Goal: Task Accomplishment & Management: Manage account settings

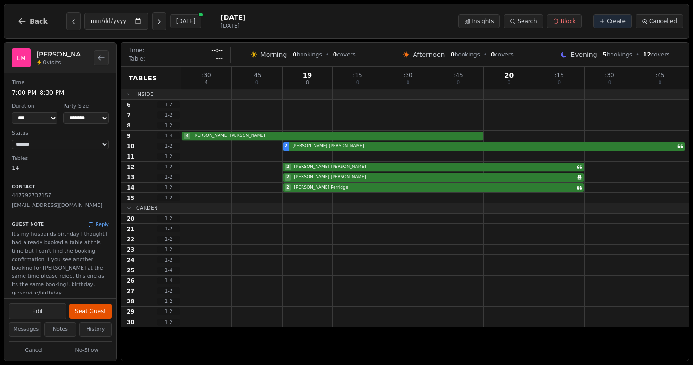
select select "****"
select select "*"
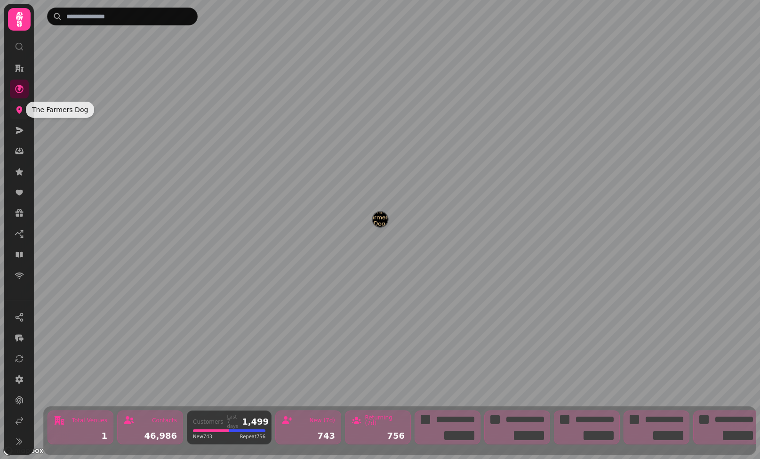
click at [19, 109] on icon at bounding box center [19, 109] width 9 height 9
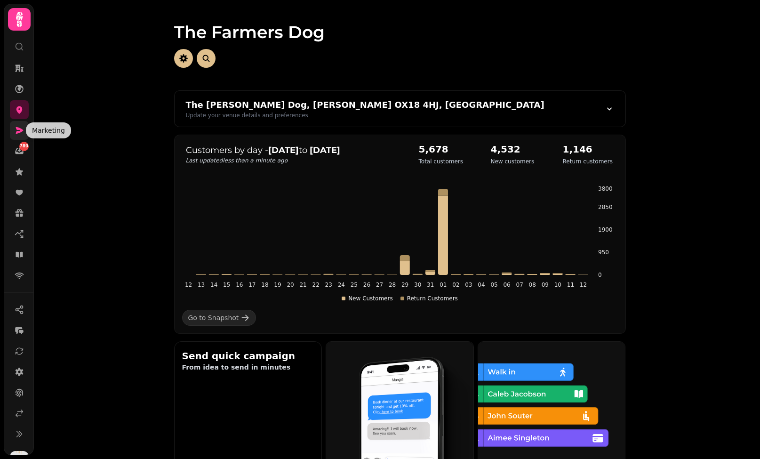
click at [18, 131] on icon at bounding box center [20, 130] width 8 height 7
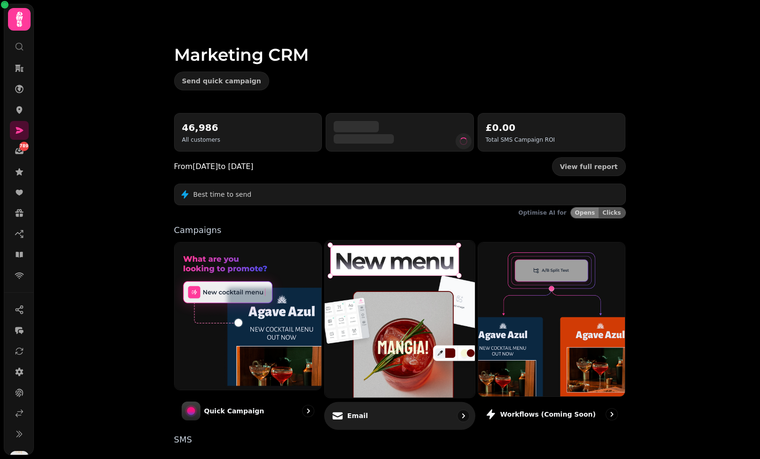
click at [388, 311] on img at bounding box center [399, 319] width 165 height 173
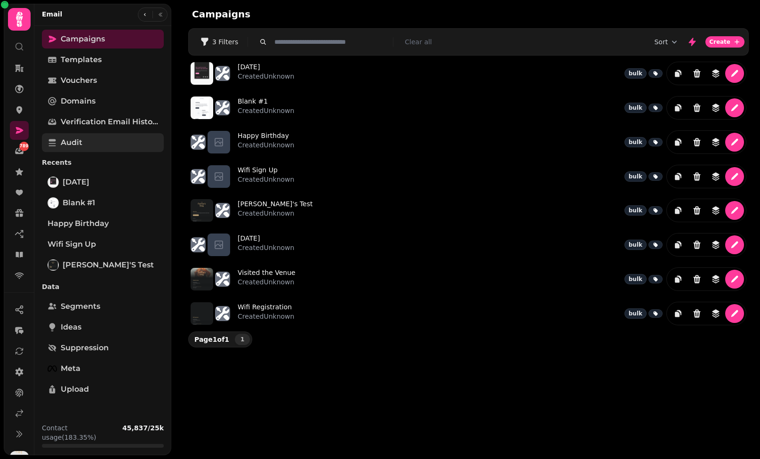
click at [99, 144] on link "Audit" at bounding box center [103, 142] width 122 height 19
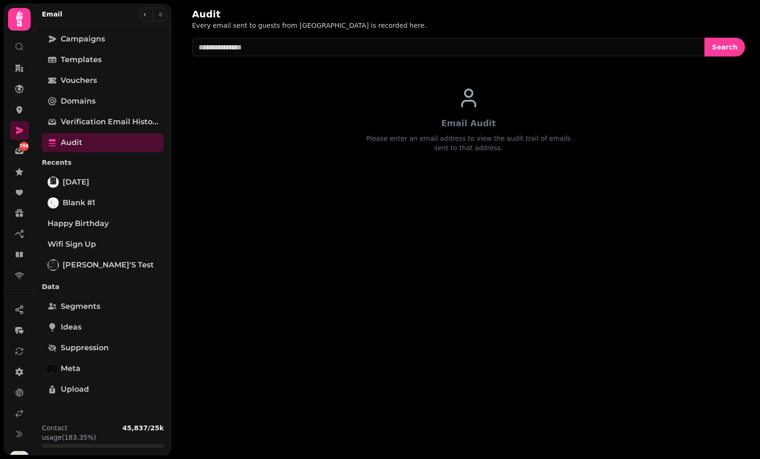
click at [495, 248] on div "Audit Every email sent to guests from Stampede is recorded here. Search Email A…" at bounding box center [465, 229] width 589 height 459
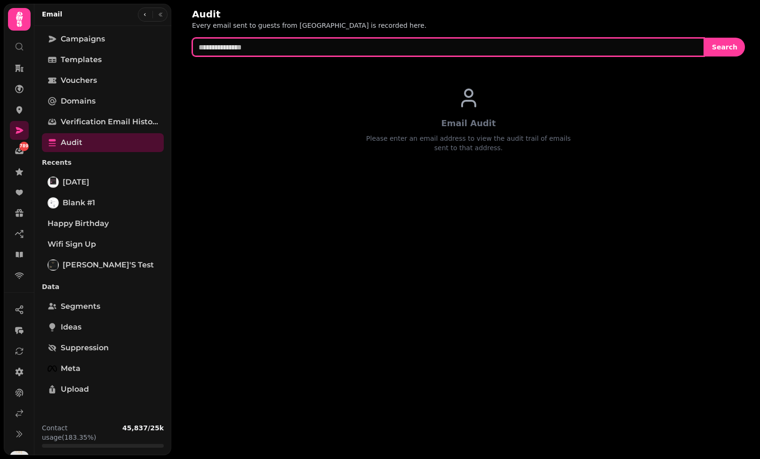
click at [411, 48] on input "text" at bounding box center [448, 47] width 513 height 19
paste input "**********"
type input "**********"
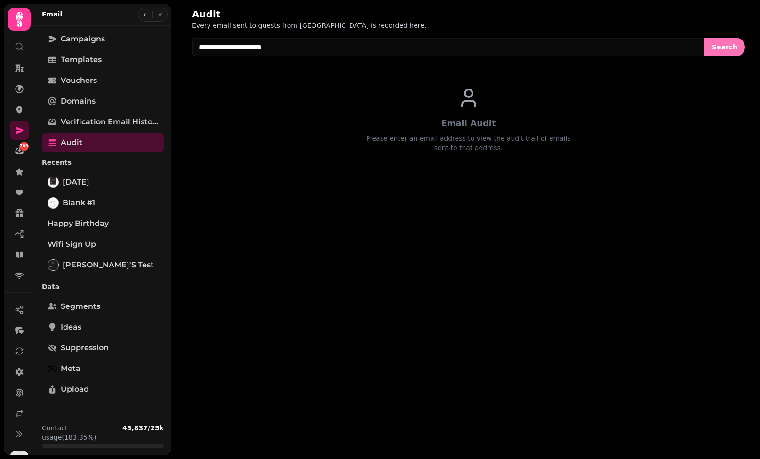
click at [727, 46] on span "Search" at bounding box center [724, 47] width 25 height 7
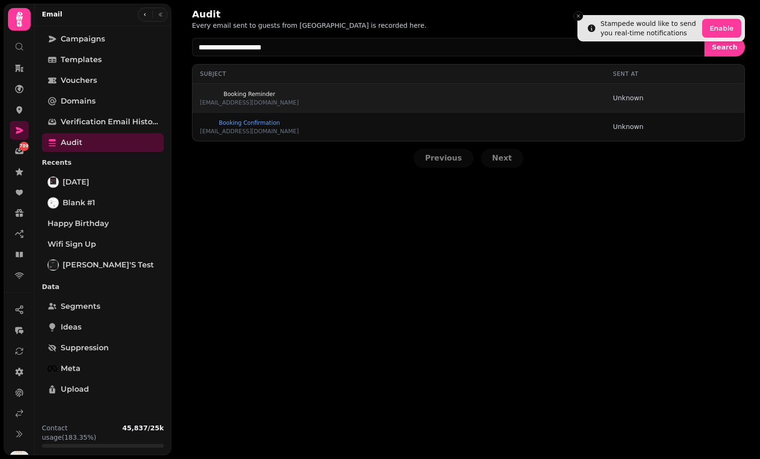
click at [235, 92] on span "Booking Reminder" at bounding box center [249, 94] width 99 height 6
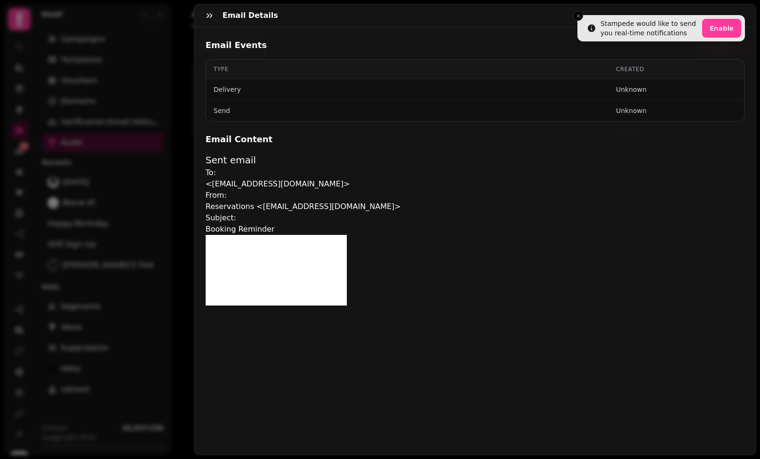
click at [234, 138] on h3 "Email Content" at bounding box center [475, 139] width 539 height 13
click at [205, 15] on icon "button" at bounding box center [209, 15] width 9 height 9
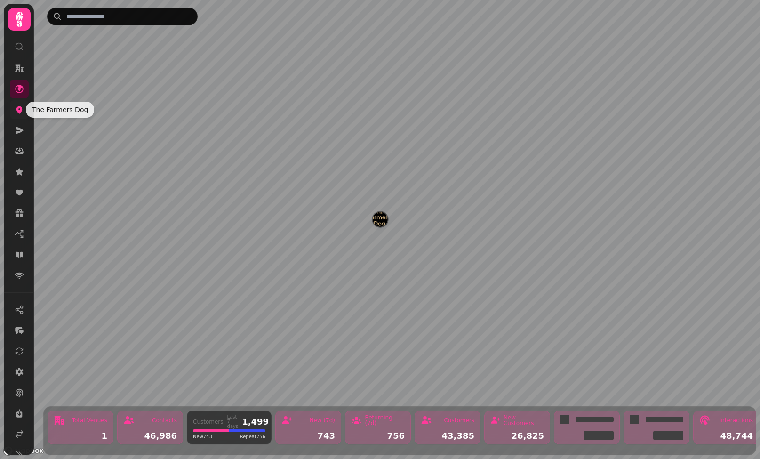
click at [20, 113] on icon at bounding box center [19, 109] width 9 height 9
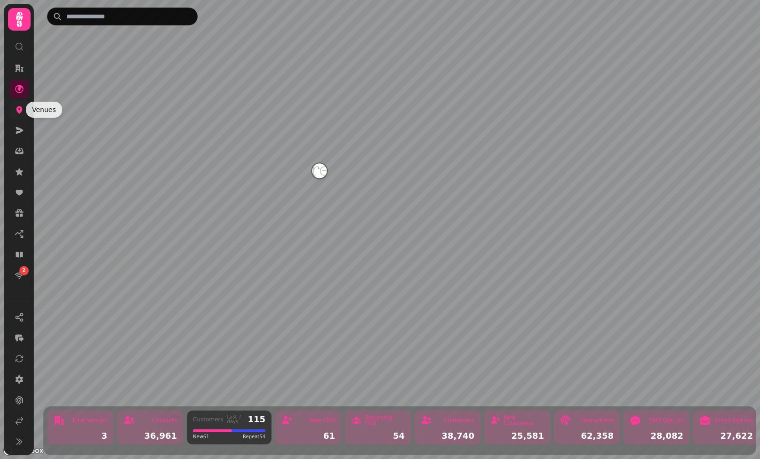
click at [15, 108] on icon at bounding box center [19, 109] width 9 height 9
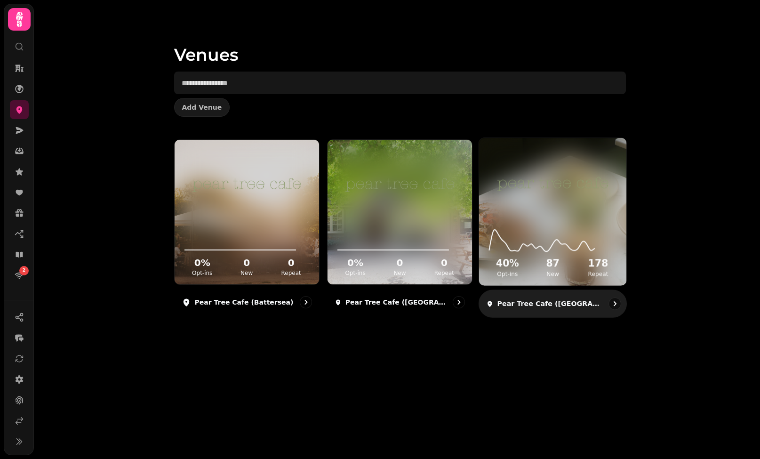
click at [565, 210] on img at bounding box center [553, 184] width 111 height 62
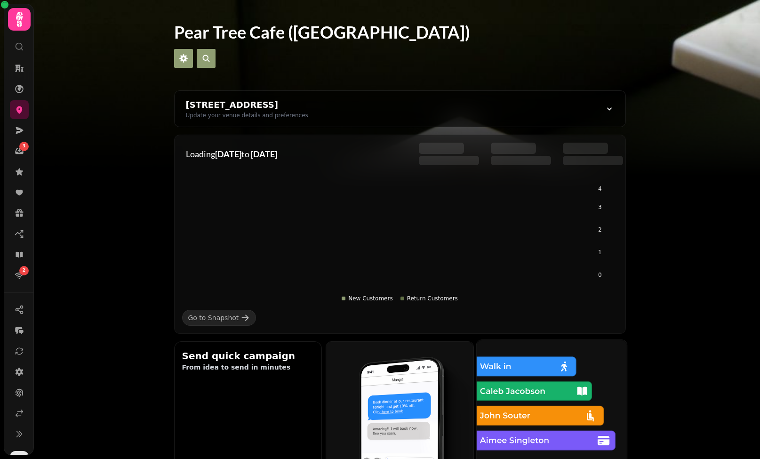
click at [582, 398] on img at bounding box center [551, 414] width 165 height 165
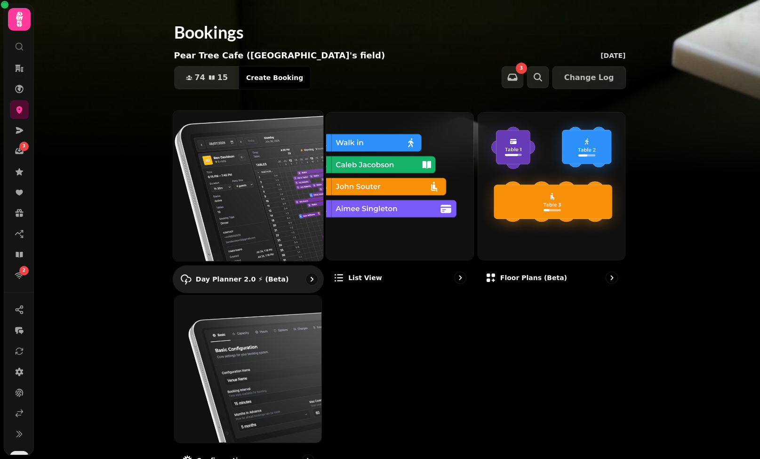
click at [212, 165] on img at bounding box center [247, 185] width 165 height 165
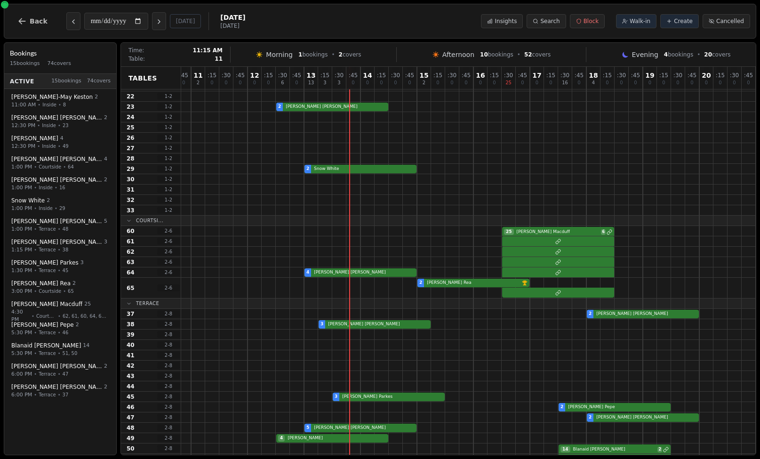
scroll to position [235, 160]
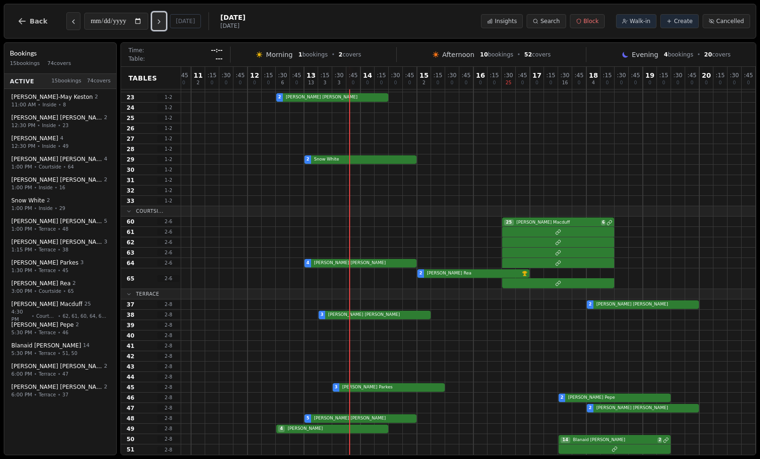
click at [163, 24] on icon "Next day" at bounding box center [159, 22] width 8 height 8
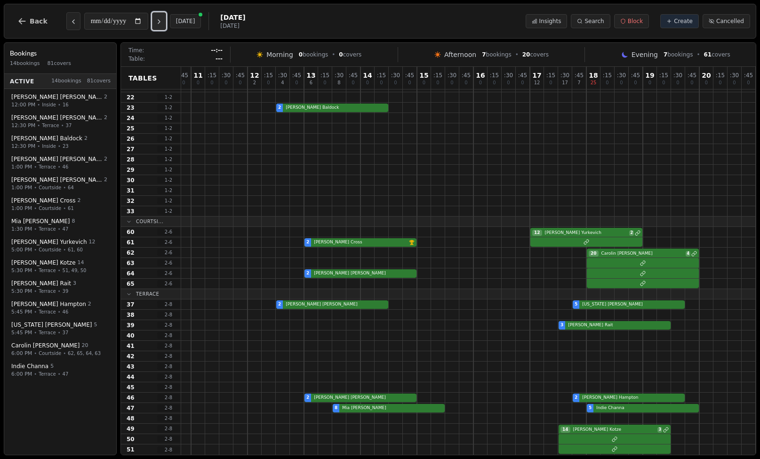
click at [163, 24] on icon "Next day" at bounding box center [159, 22] width 8 height 8
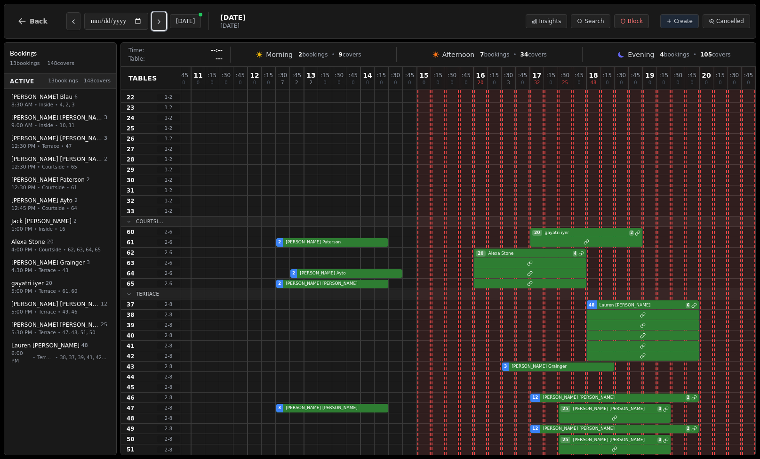
click at [163, 24] on icon "Next day" at bounding box center [159, 22] width 8 height 8
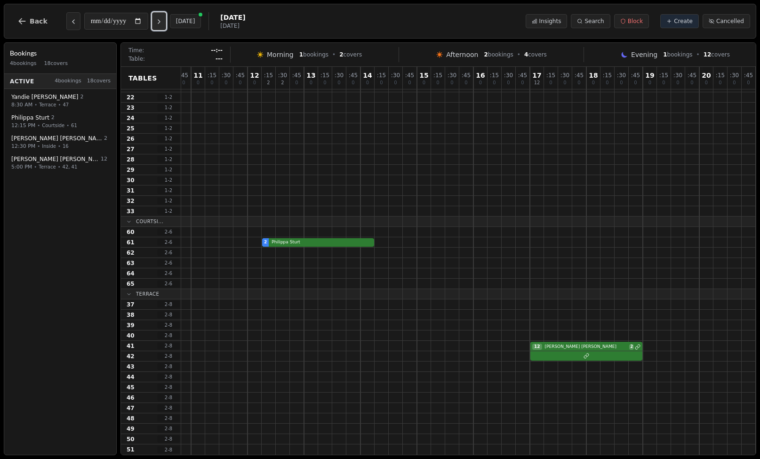
click at [163, 24] on icon "Next day" at bounding box center [159, 22] width 8 height 8
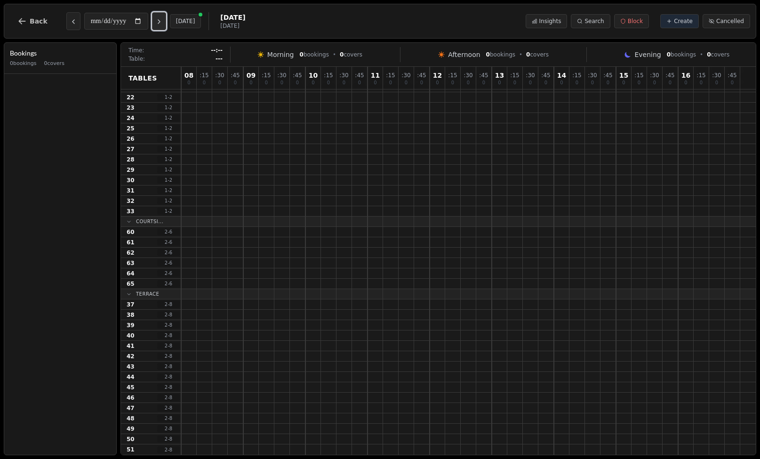
scroll to position [225, 0]
click at [76, 25] on button "Previous day" at bounding box center [73, 21] width 14 height 18
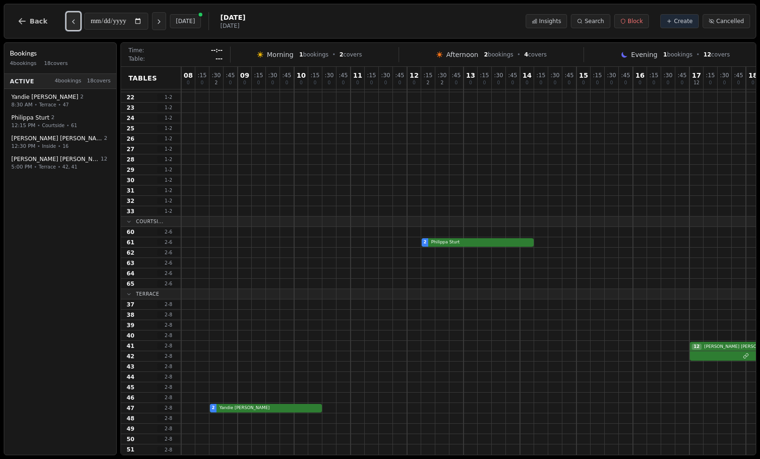
click at [76, 25] on button "Previous day" at bounding box center [73, 21] width 14 height 18
type input "**********"
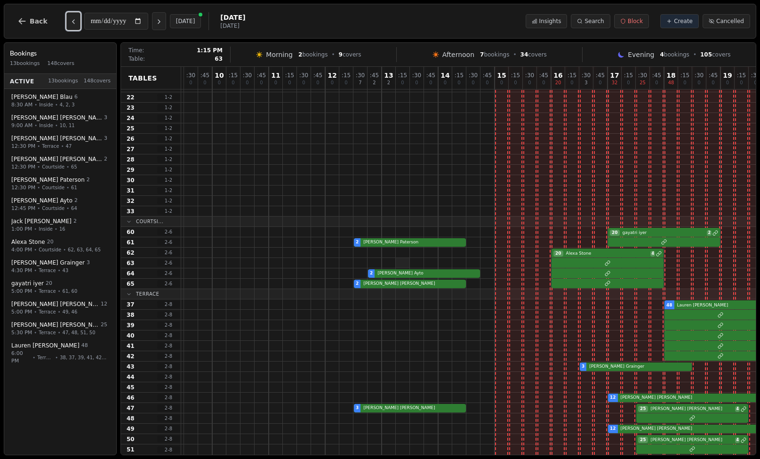
scroll to position [225, 160]
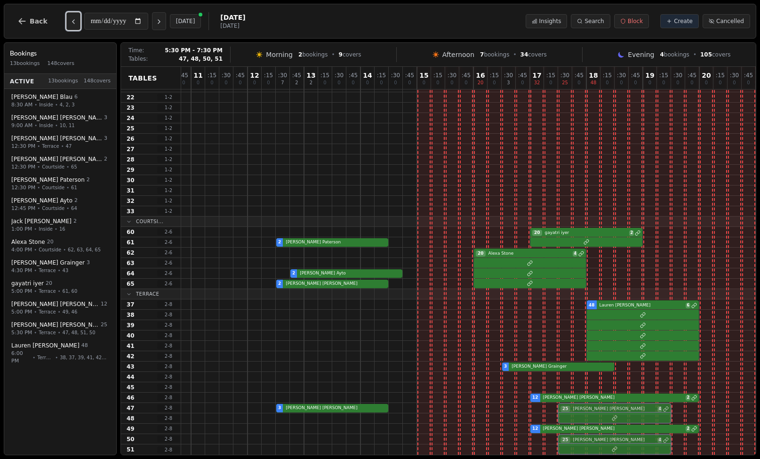
click at [606, 409] on div "3 Amy Jacobs 25 Luke Bailey 4" at bounding box center [389, 408] width 734 height 10
select select "****"
select select "**"
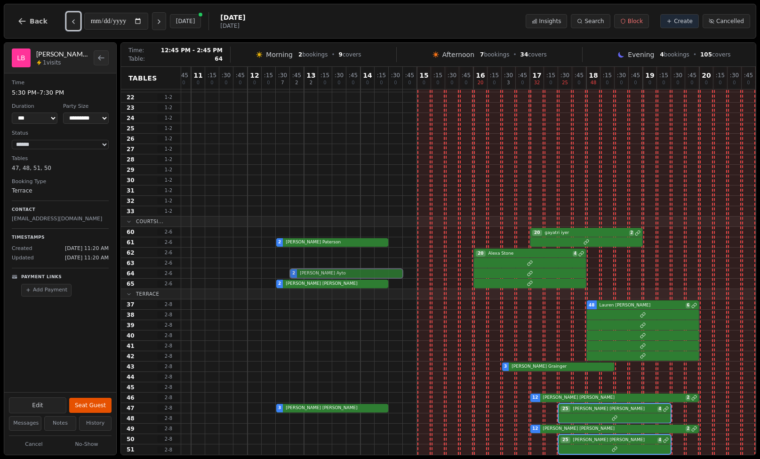
click at [371, 276] on div "2 Justine Ayto" at bounding box center [389, 273] width 734 height 10
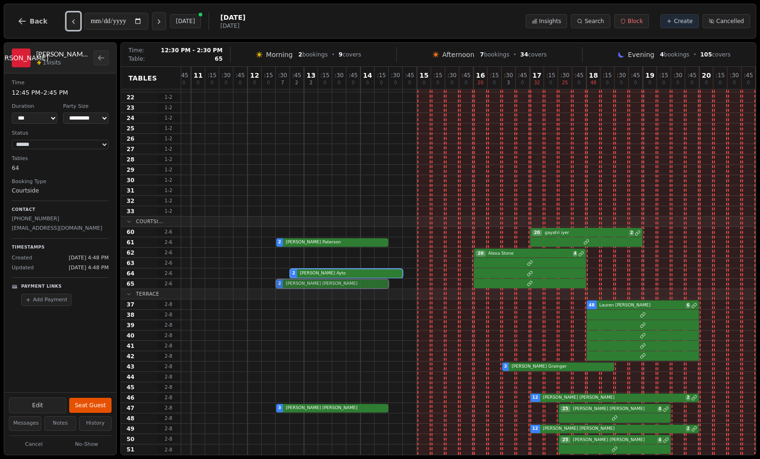
click at [370, 283] on div "2 Julie Broome" at bounding box center [389, 284] width 734 height 10
click at [73, 21] on icon "Previous day" at bounding box center [74, 22] width 8 height 8
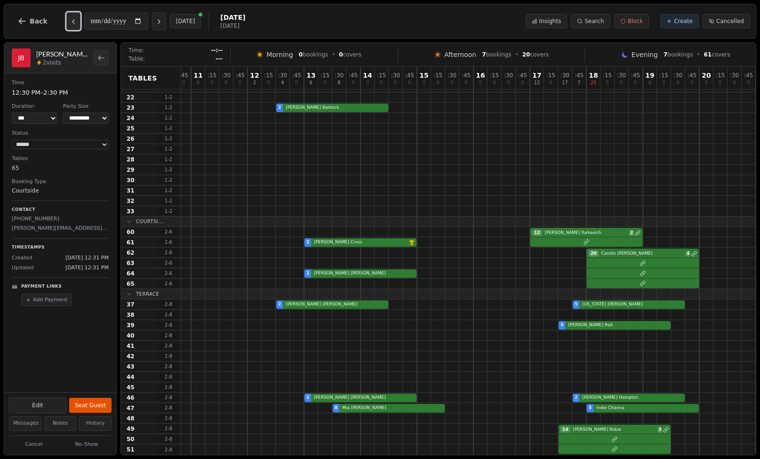
click at [73, 21] on icon "Previous day" at bounding box center [74, 22] width 8 height 8
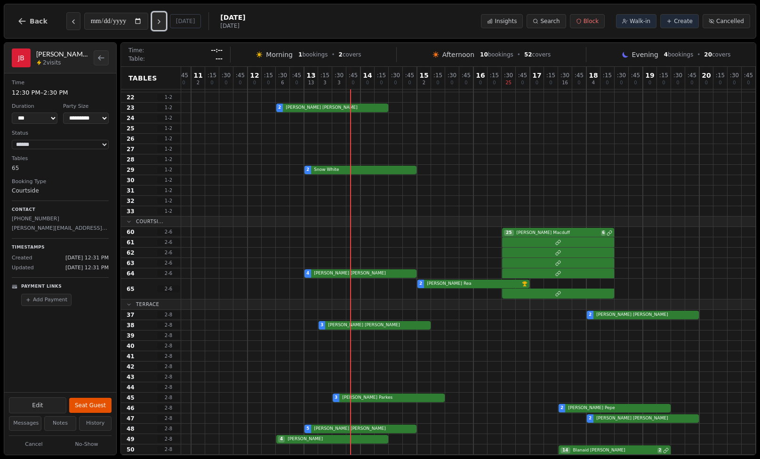
click at [162, 19] on icon "Next day" at bounding box center [159, 22] width 8 height 8
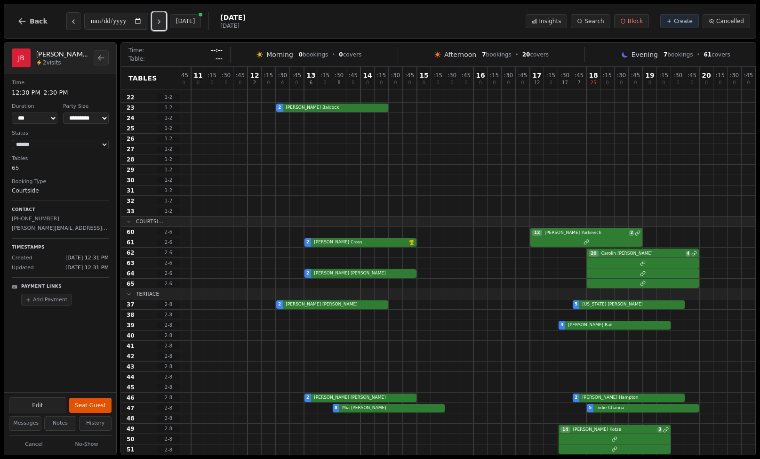
click at [162, 19] on icon "Next day" at bounding box center [159, 22] width 8 height 8
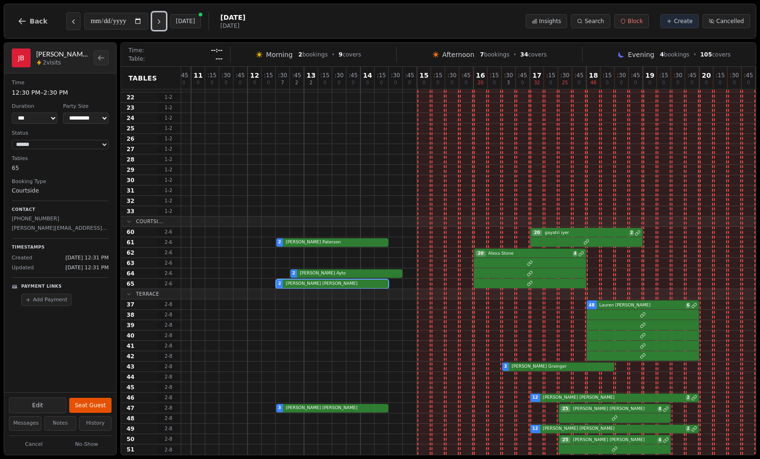
click at [163, 20] on icon "Next day" at bounding box center [159, 22] width 8 height 8
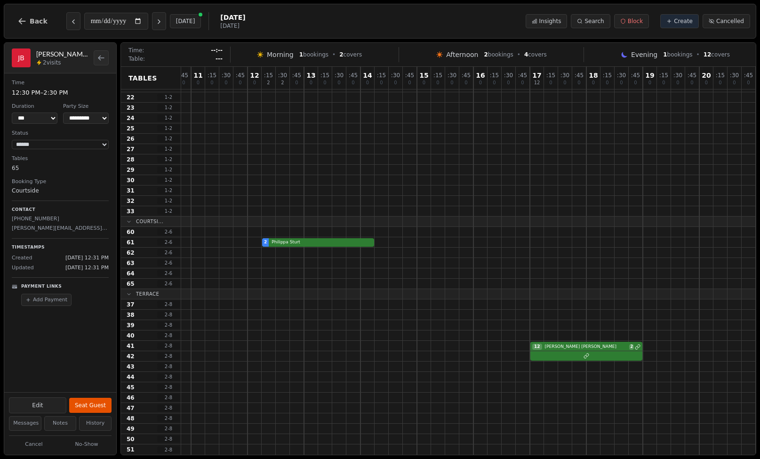
click at [69, 30] on div "**********" at bounding box center [128, 21] width 236 height 23
click at [69, 26] on button "Previous day" at bounding box center [73, 21] width 14 height 18
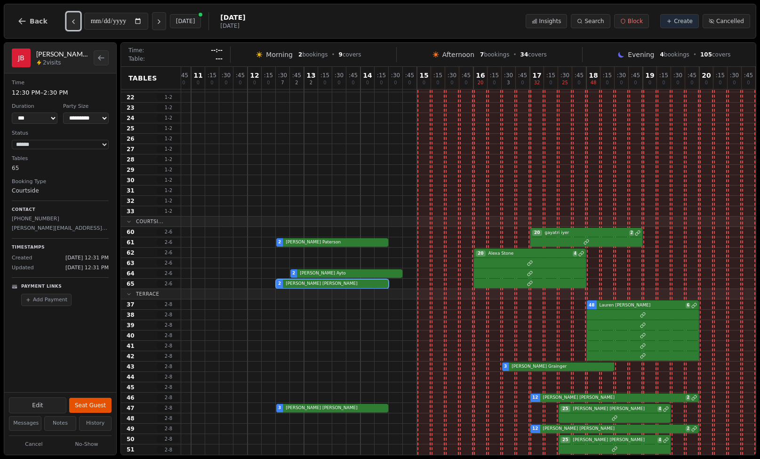
click at [69, 26] on button "Previous day" at bounding box center [73, 21] width 14 height 18
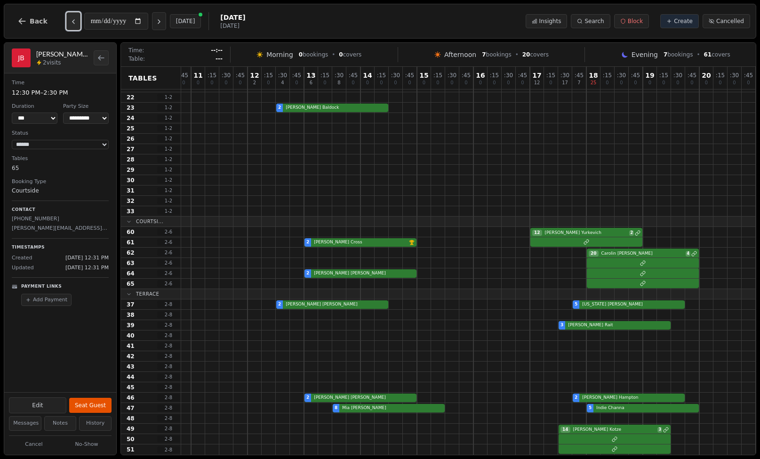
click at [69, 26] on button "Previous day" at bounding box center [73, 21] width 14 height 18
type input "**********"
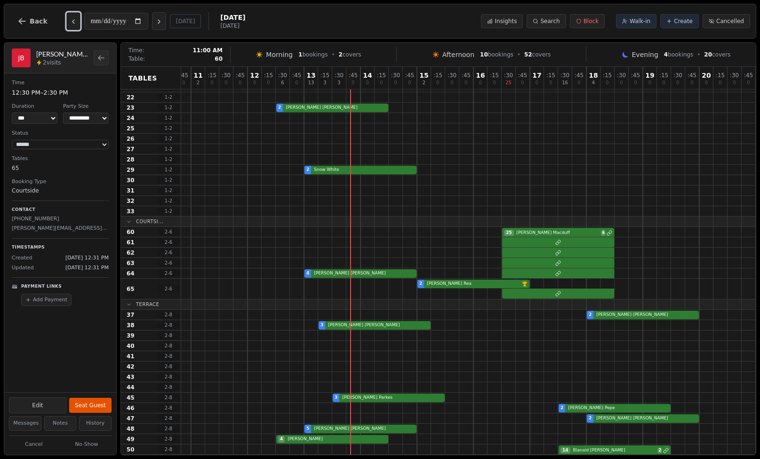
scroll to position [235, 160]
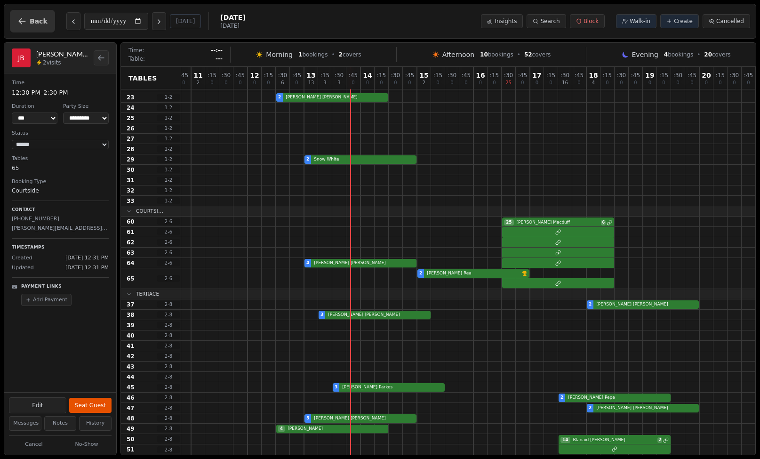
click at [30, 24] on span "Back" at bounding box center [39, 21] width 18 height 7
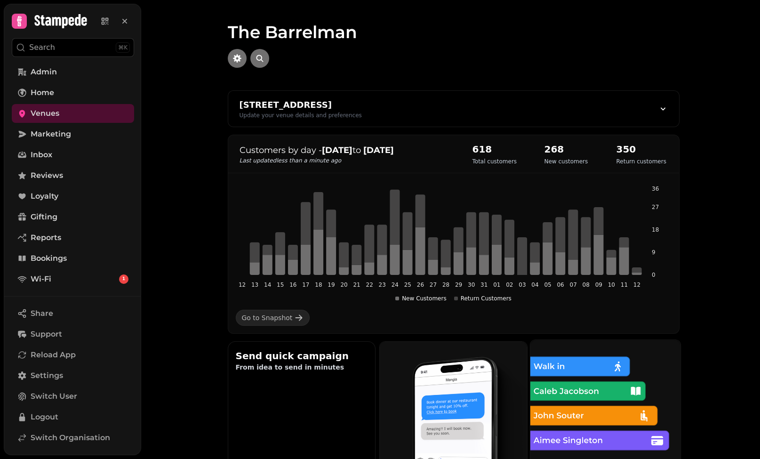
click at [598, 369] on img at bounding box center [605, 414] width 165 height 165
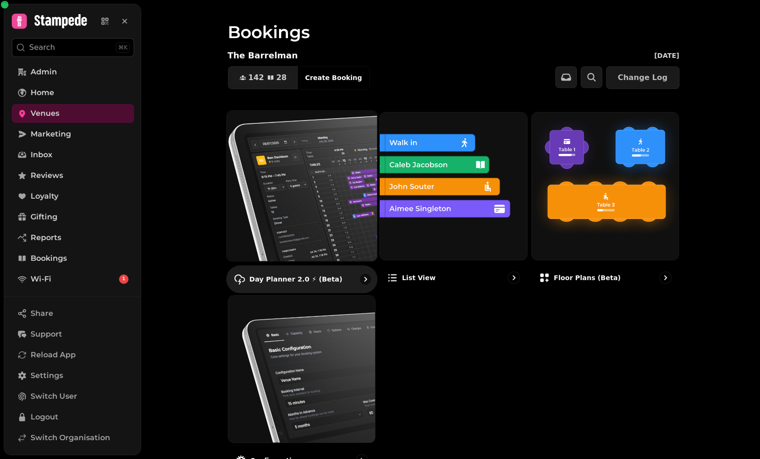
click at [282, 143] on img at bounding box center [301, 185] width 165 height 165
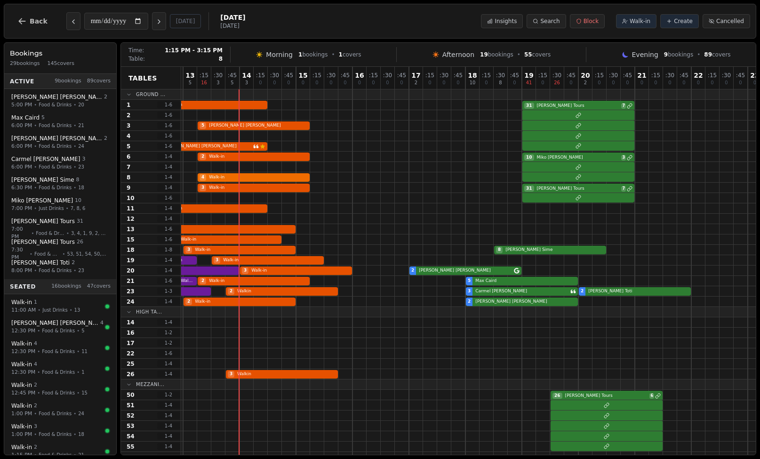
scroll to position [0, 160]
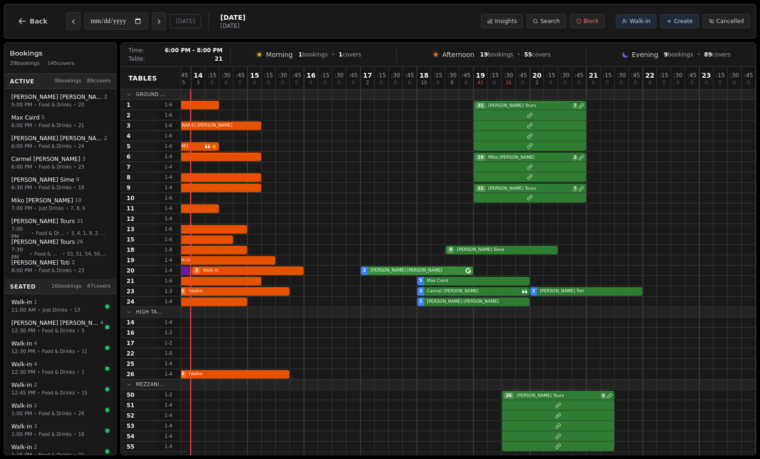
click at [444, 274] on div "3 Walk-in 3 Walk-in 2 Sophie Agnew" at bounding box center [389, 271] width 734 height 10
select select "****"
select select "*"
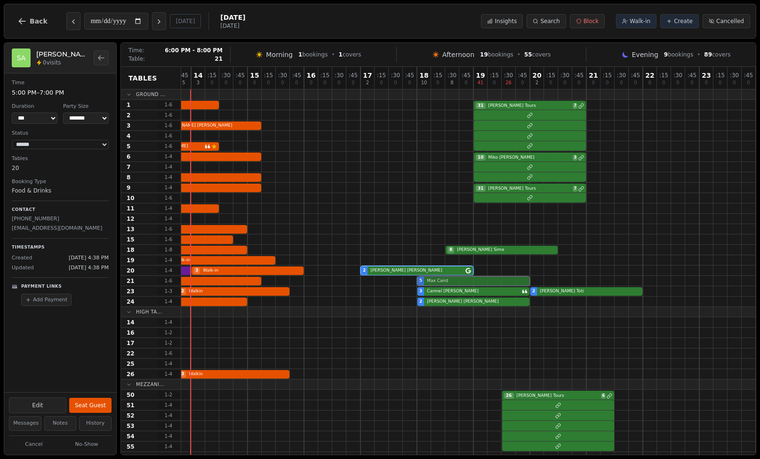
click at [447, 284] on div "1 Walk-in 2 Walk-in 5 Max Caird" at bounding box center [389, 281] width 734 height 10
click at [447, 290] on div "3 Walk-in 2 Walkin 3 Carmel Keenan 2 Silvia Toti" at bounding box center [389, 291] width 734 height 10
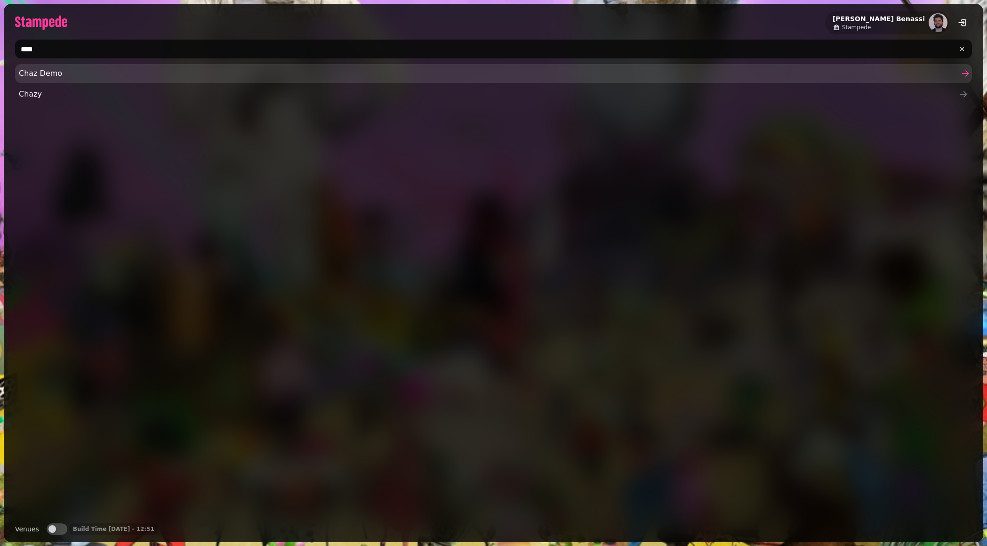
type input "****"
click at [51, 77] on span "Chaz Demo" at bounding box center [489, 73] width 940 height 11
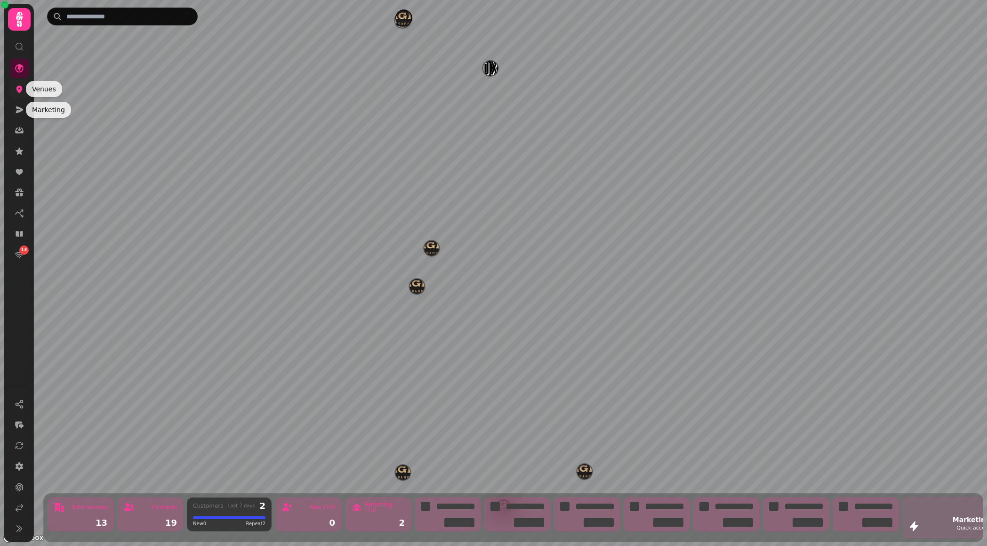
click at [16, 90] on icon at bounding box center [19, 90] width 6 height 8
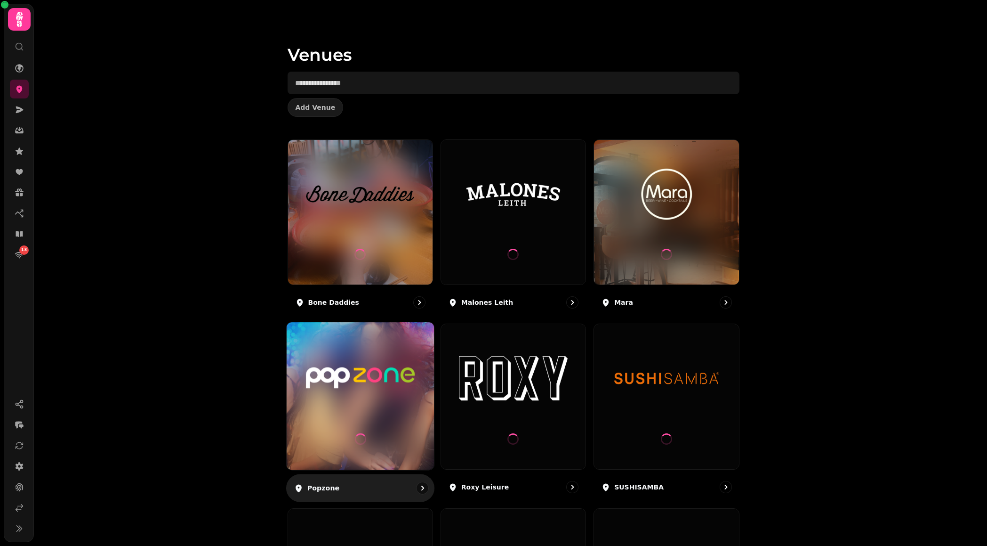
click at [385, 363] on img at bounding box center [360, 378] width 111 height 62
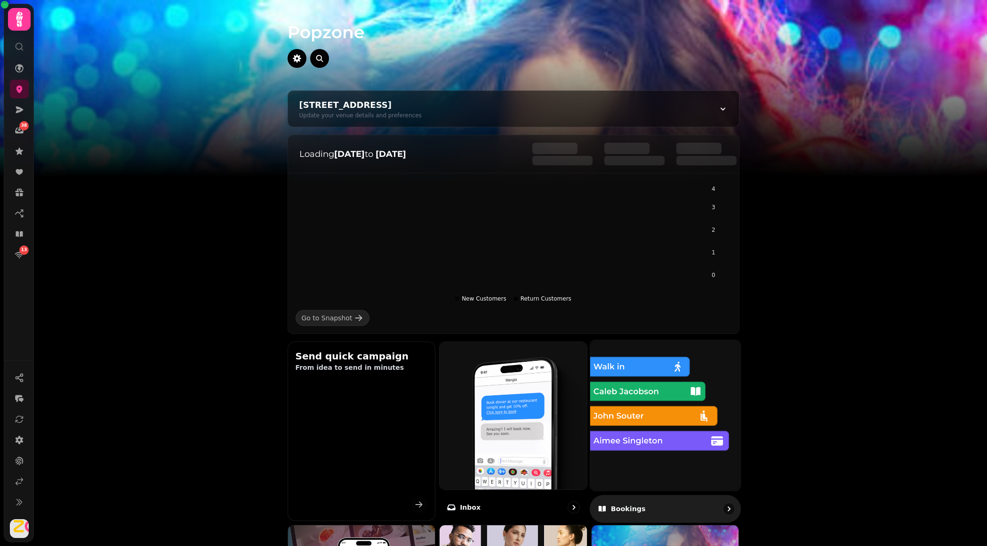
click at [656, 411] on img at bounding box center [665, 414] width 165 height 165
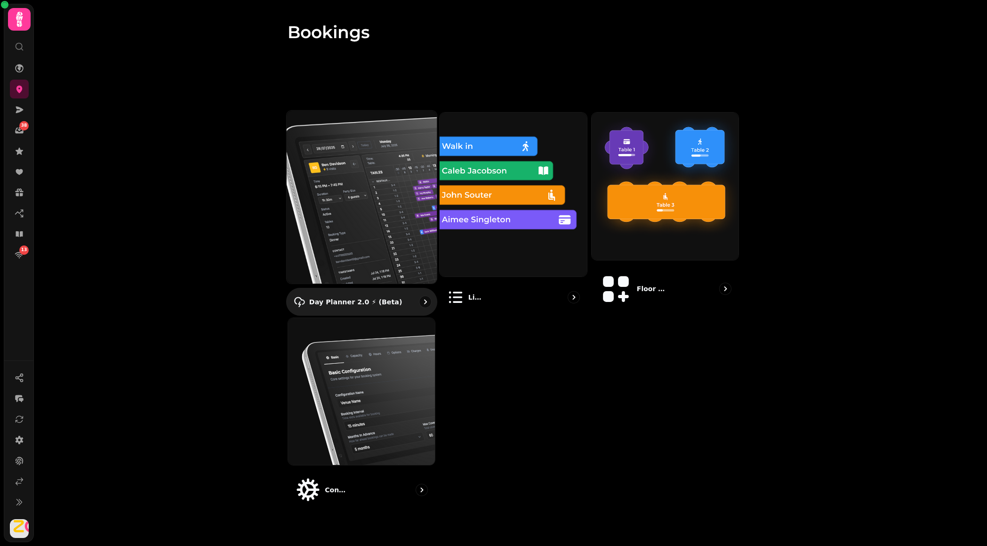
click at [367, 173] on img at bounding box center [361, 197] width 165 height 190
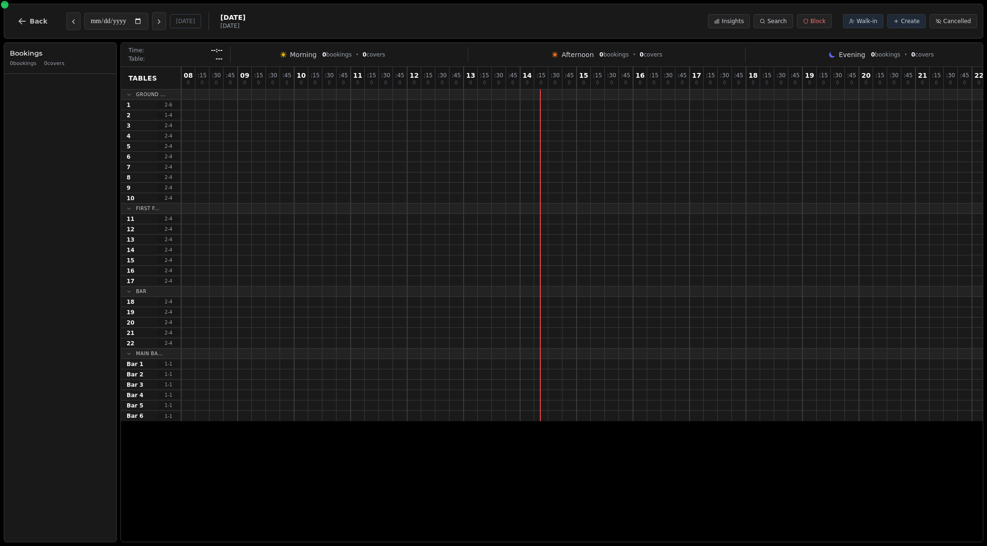
click at [79, 22] on div "**********" at bounding box center [137, 21] width 143 height 18
click at [70, 24] on icon "Previous day" at bounding box center [74, 22] width 8 height 8
type input "**********"
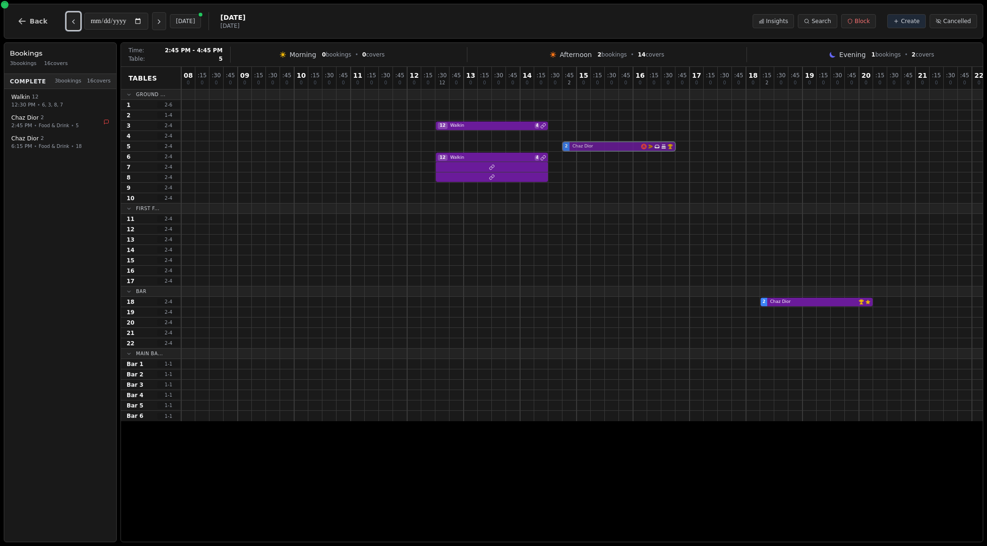
click at [645, 149] on div "2 Chaz Dior Email campaign booking Has conversation thread Birthday celebration…" at bounding box center [633, 146] width 904 height 10
select select "****"
select select "*"
select select "********"
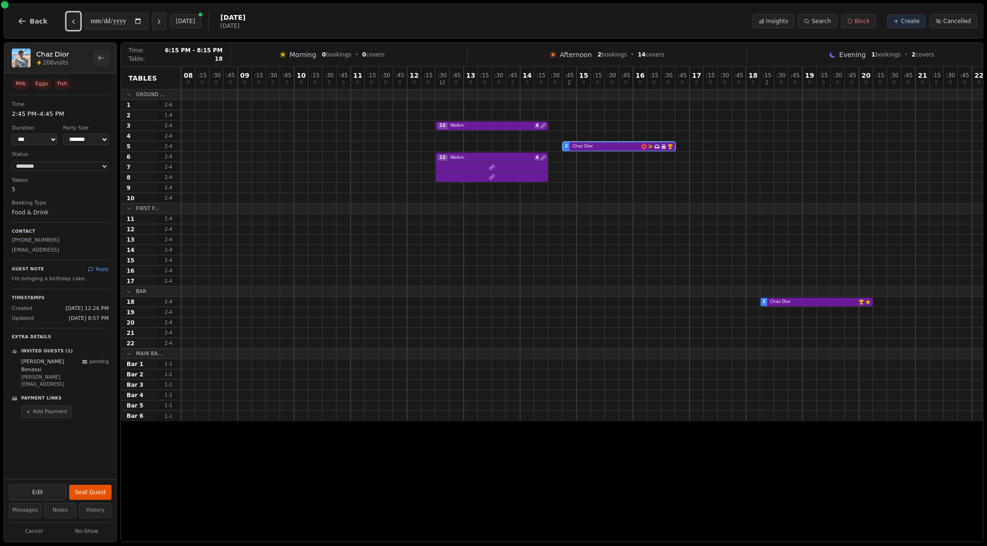
click at [795, 305] on div "2 Chaz Dior VIP customer (209 visits) Customer has left a review" at bounding box center [633, 302] width 904 height 10
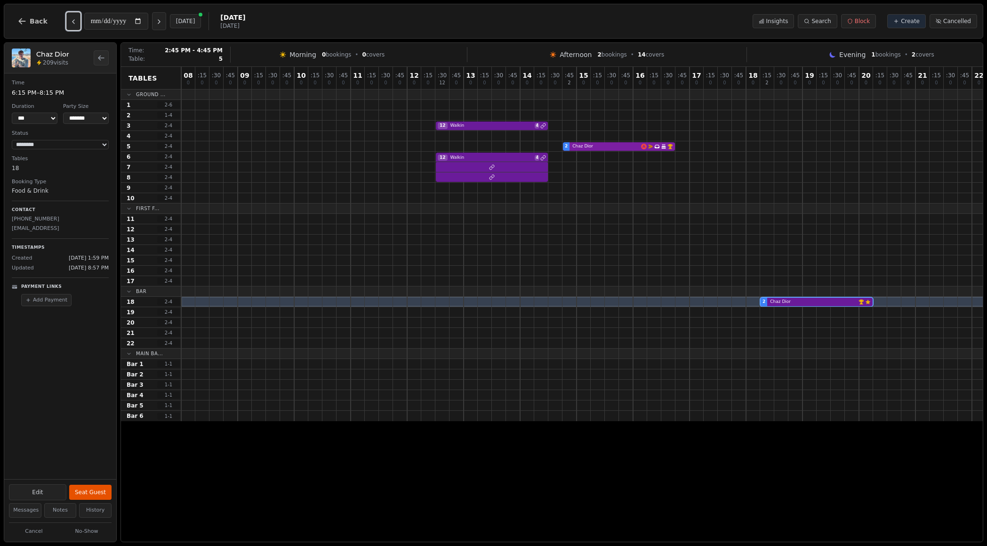
click at [618, 150] on div "2 Chaz Dior Email campaign booking Has conversation thread Birthday celebration…" at bounding box center [633, 146] width 904 height 10
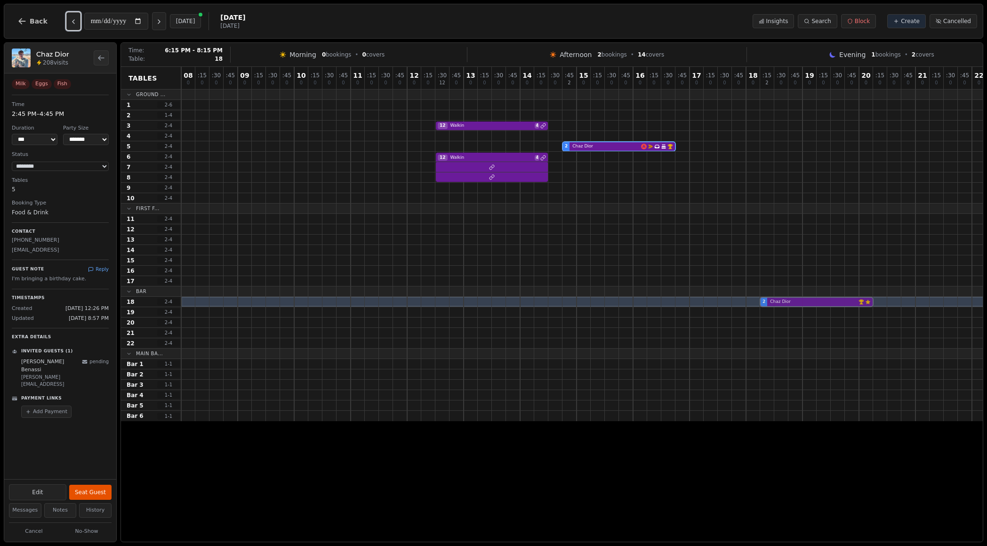
click at [802, 303] on div "2 Chaz Dior VIP customer (209 visits) Customer has left a review" at bounding box center [633, 302] width 904 height 10
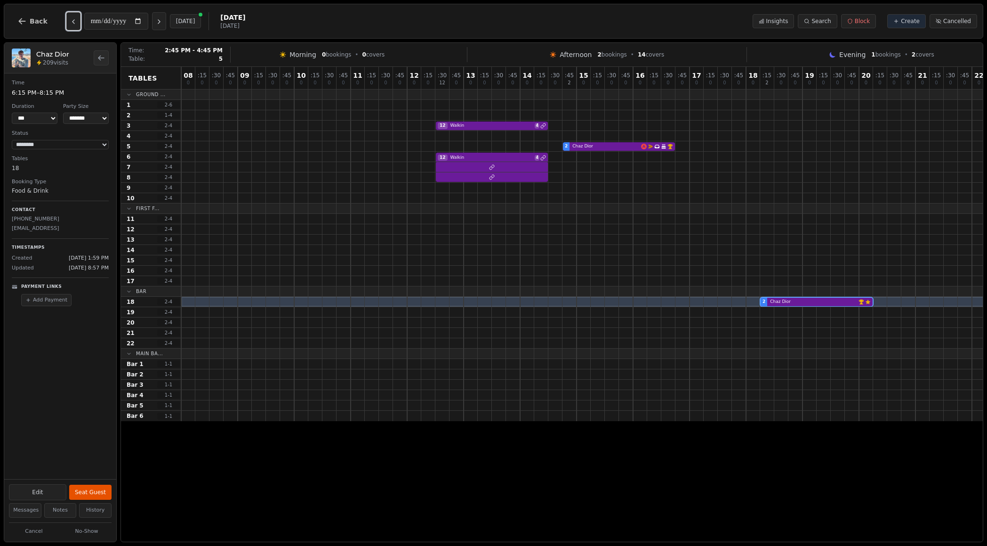
click at [593, 148] on div "2 Chaz Dior Email campaign booking Has conversation thread Birthday celebration…" at bounding box center [633, 146] width 904 height 10
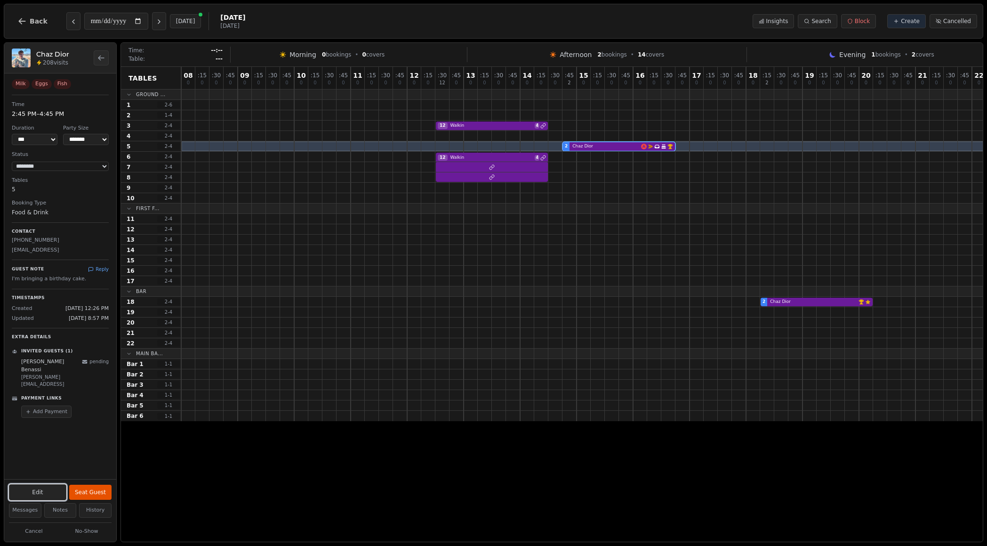
click at [53, 490] on button "Edit" at bounding box center [37, 492] width 57 height 16
select select "*"
select select "****"
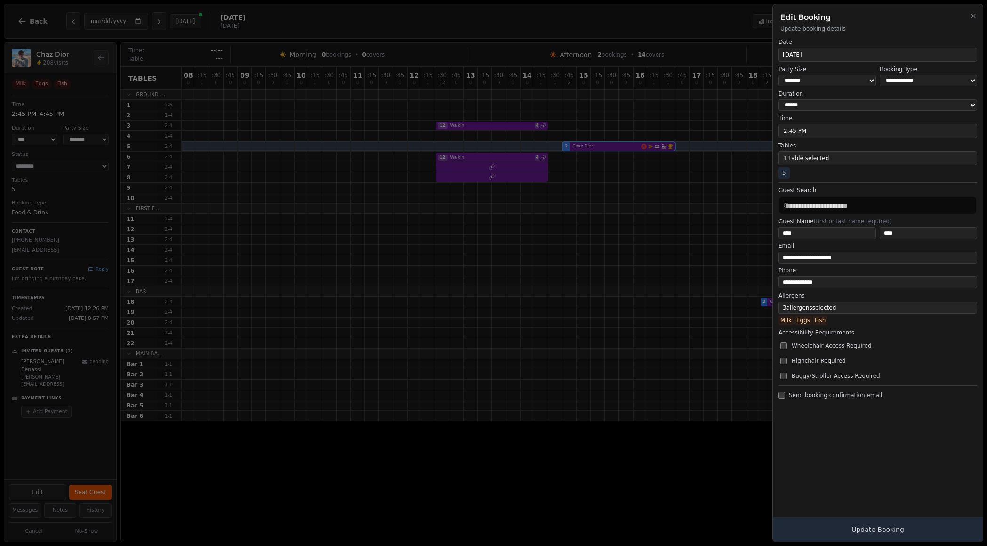
click at [906, 312] on button "3 allergen s selected" at bounding box center [878, 307] width 199 height 12
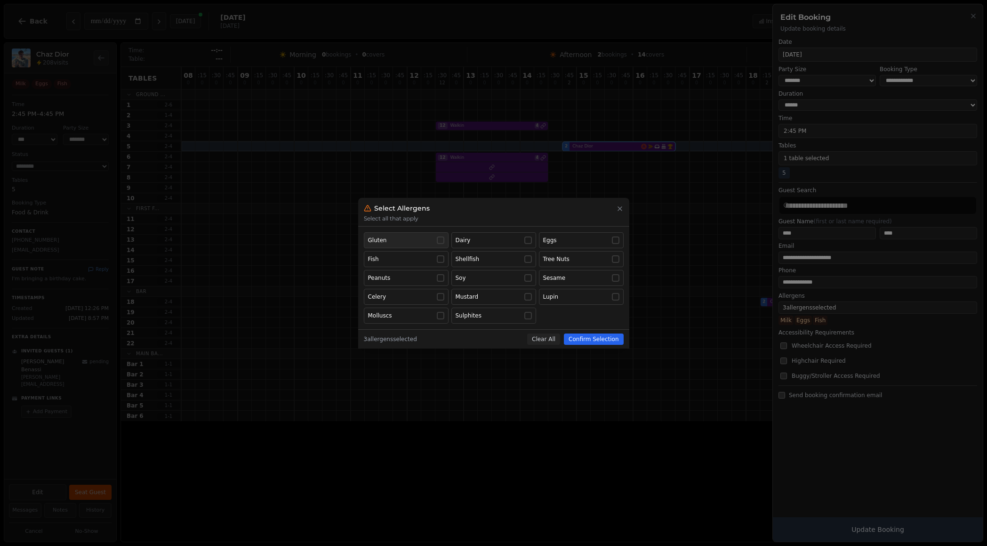
click at [412, 244] on button "Gluten" at bounding box center [406, 240] width 85 height 16
click at [469, 245] on button "Dairy" at bounding box center [494, 240] width 85 height 16
click at [471, 258] on div "Shellfish" at bounding box center [468, 259] width 24 height 8
click at [433, 256] on div "Fish" at bounding box center [406, 259] width 76 height 8
click at [435, 239] on div "Gluten" at bounding box center [406, 240] width 76 height 8
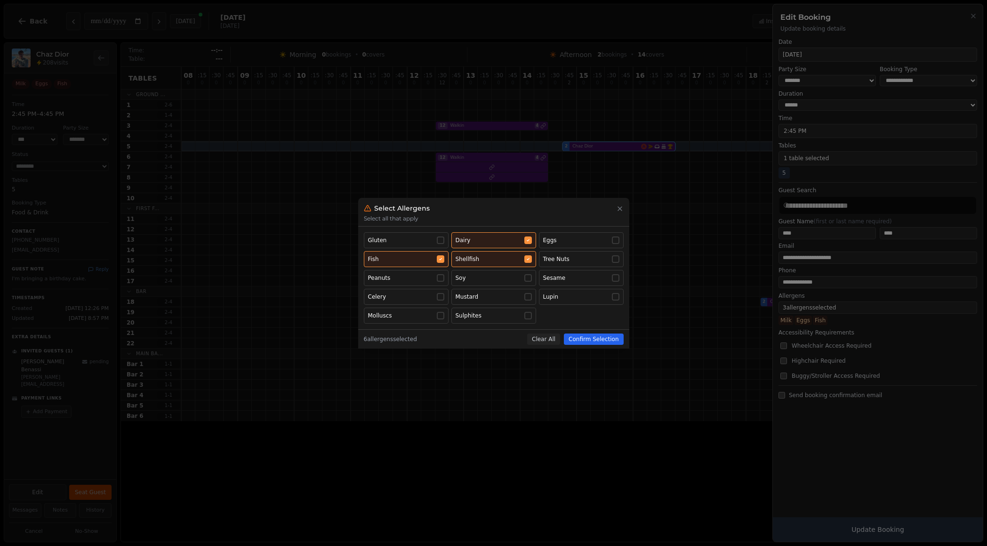
click at [470, 239] on div "Dairy" at bounding box center [494, 240] width 76 height 8
click at [476, 250] on div "Gluten Dairy Eggs Fish Shellfish Tree Nuts Peanuts Soy Sesame Celery Mustard Lu…" at bounding box center [494, 277] width 260 height 91
click at [428, 252] on button "Fish" at bounding box center [406, 259] width 85 height 16
click at [480, 263] on button "Shellfish" at bounding box center [494, 259] width 85 height 16
click at [476, 264] on button "Shellfish" at bounding box center [494, 259] width 85 height 16
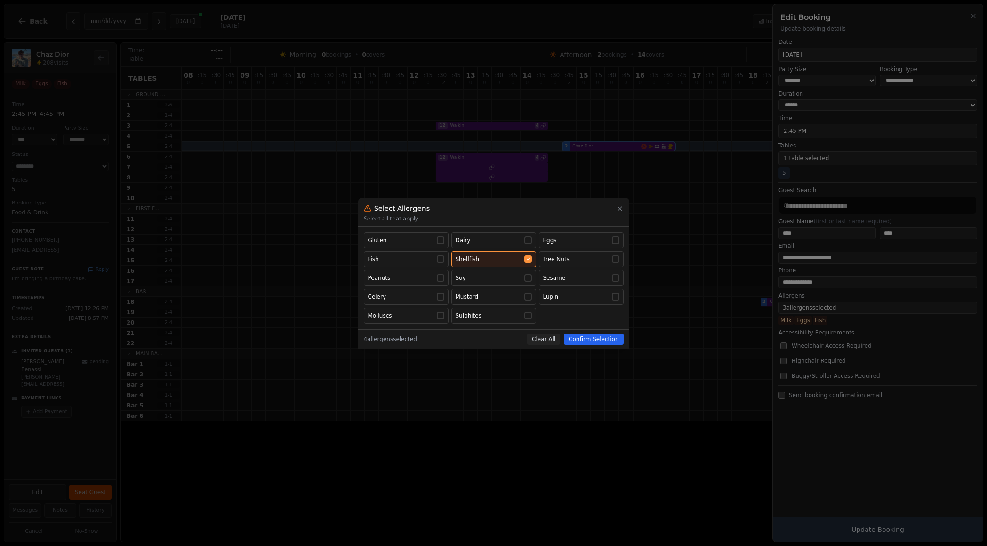
click at [486, 266] on button "Shellfish" at bounding box center [494, 259] width 85 height 16
click at [542, 338] on button "Clear All" at bounding box center [543, 338] width 33 height 11
click at [584, 339] on button "Confirm Selection" at bounding box center [593, 338] width 59 height 11
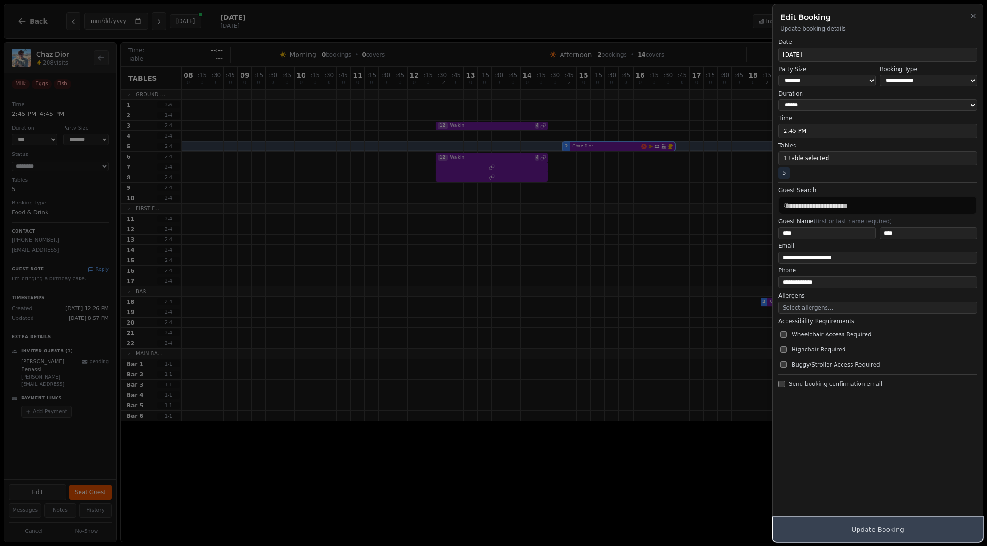
click at [878, 526] on button "Update Booking" at bounding box center [878, 529] width 210 height 24
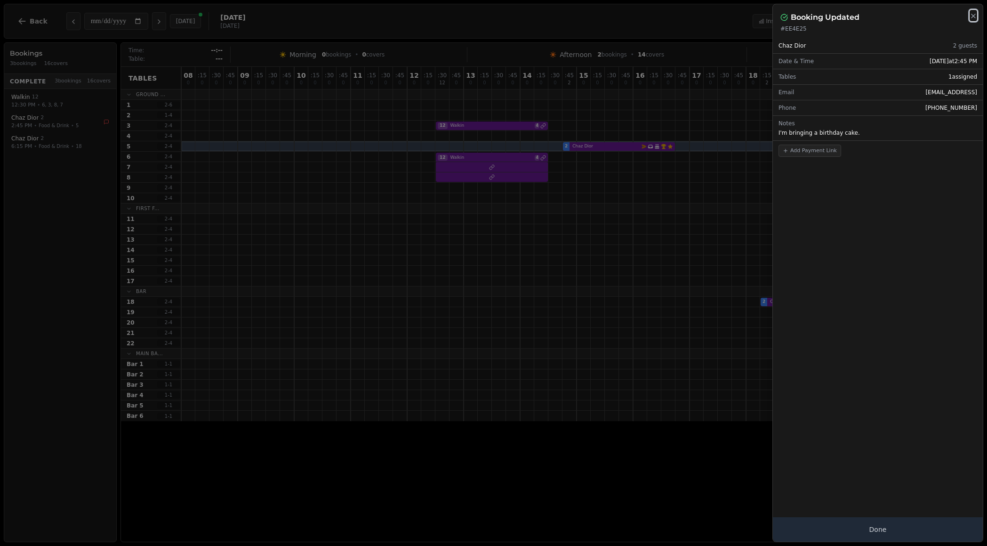
click at [975, 16] on icon "button" at bounding box center [974, 16] width 8 height 8
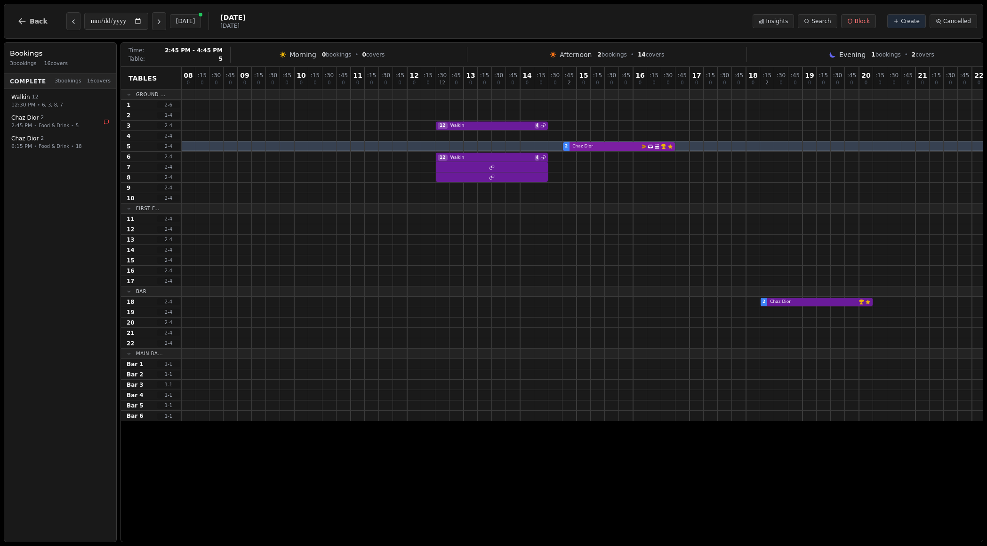
click at [608, 146] on div "2 Chaz Dior Email campaign booking Has conversation thread Birthday celebration…" at bounding box center [633, 146] width 904 height 10
select select "****"
select select "*"
select select "********"
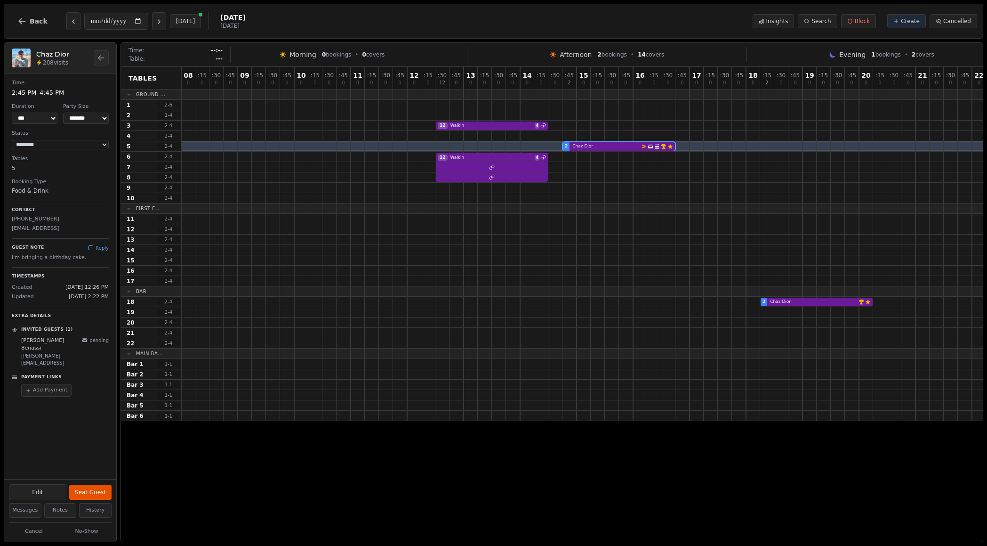
drag, startPoint x: 53, startPoint y: 320, endPoint x: 13, endPoint y: 317, distance: 40.1
click at [13, 317] on div "Extra Details Invited Guests (1) Josef Benassi josef.benassi@stampede.ai pendin…" at bounding box center [60, 351] width 97 height 90
click at [13, 317] on p "Extra Details" at bounding box center [60, 316] width 97 height 7
drag, startPoint x: 13, startPoint y: 317, endPoint x: 50, endPoint y: 314, distance: 37.3
click at [50, 314] on p "Extra Details" at bounding box center [60, 316] width 97 height 7
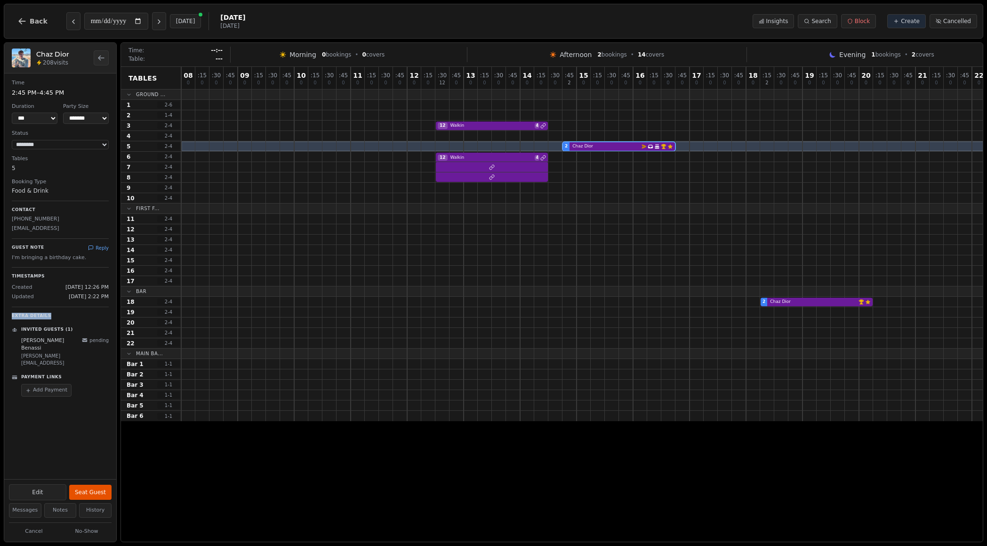
copy p "Extra Details"
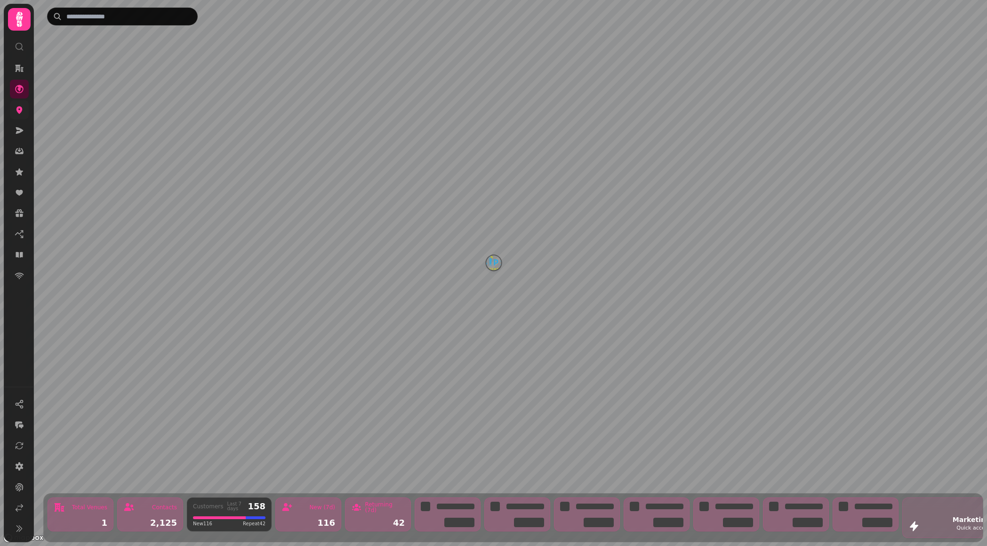
click at [18, 110] on icon at bounding box center [19, 110] width 6 height 8
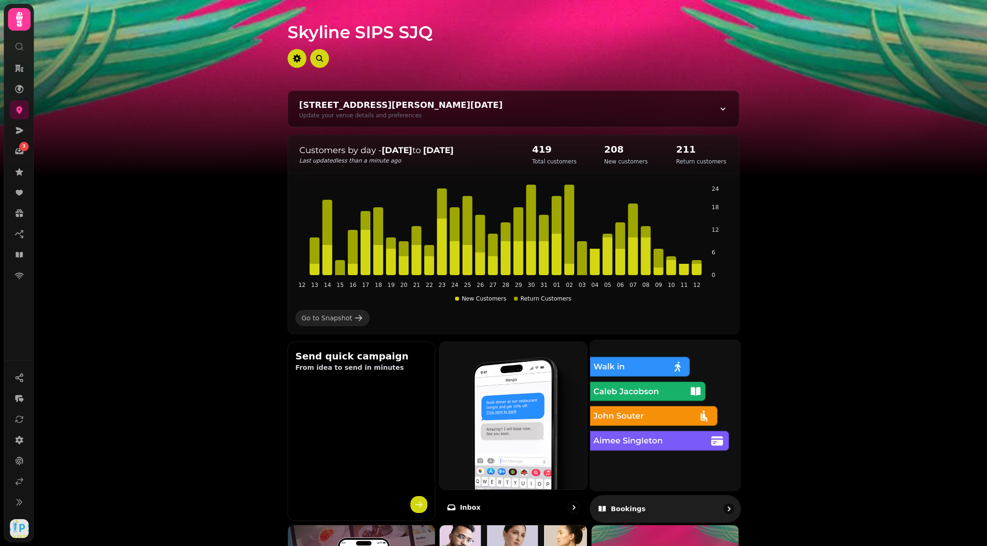
click at [668, 400] on img at bounding box center [665, 414] width 165 height 165
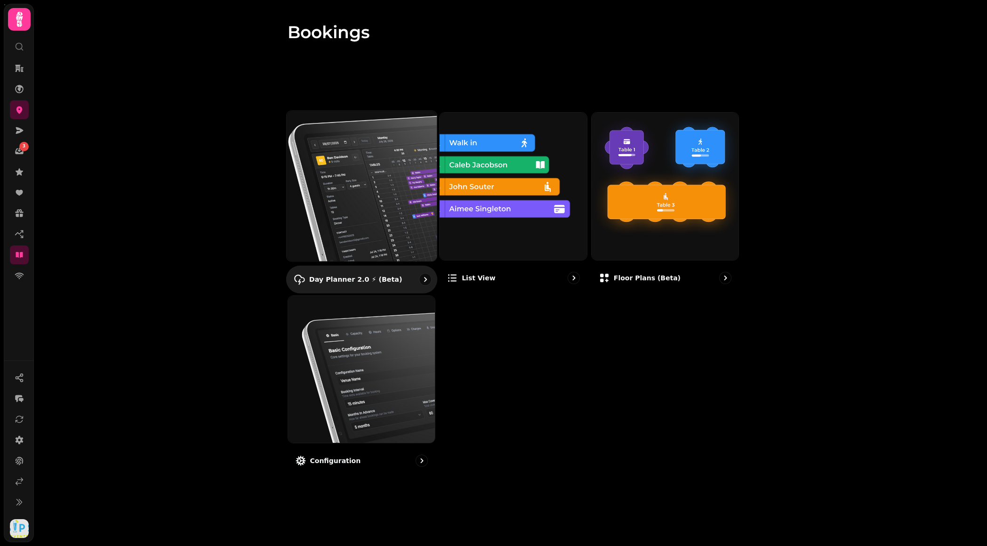
click at [392, 195] on img at bounding box center [361, 185] width 165 height 165
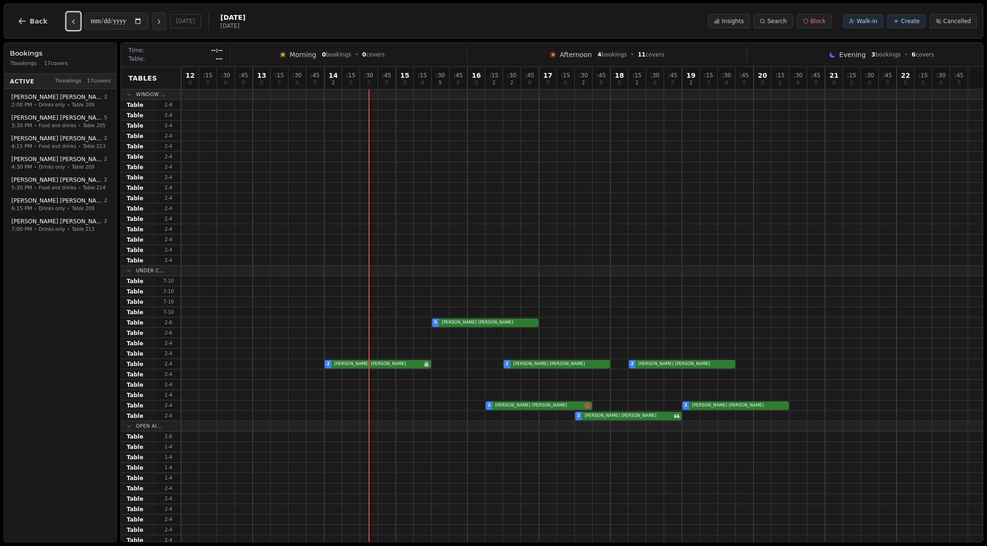
click at [75, 21] on button "Previous day" at bounding box center [73, 21] width 14 height 18
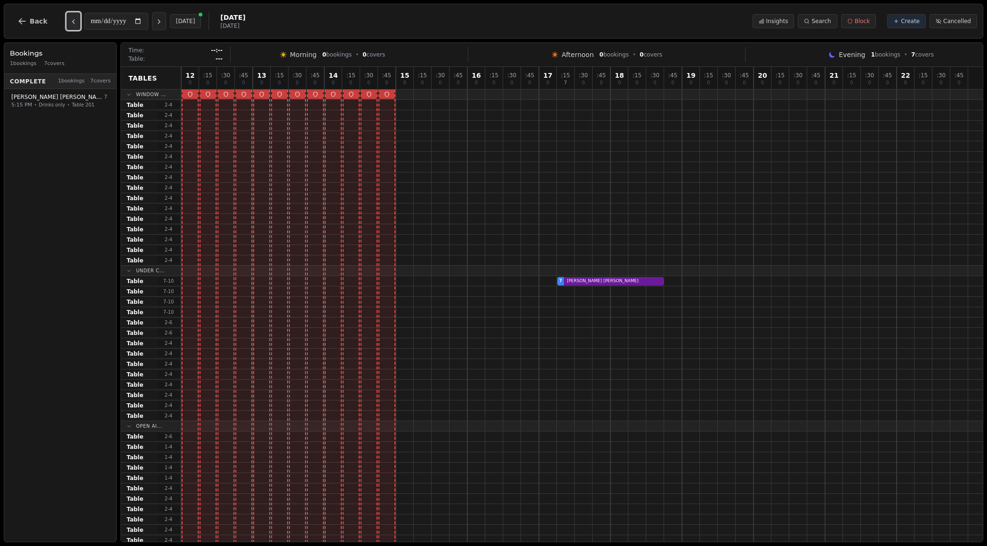
click at [75, 21] on button "Previous day" at bounding box center [73, 21] width 14 height 18
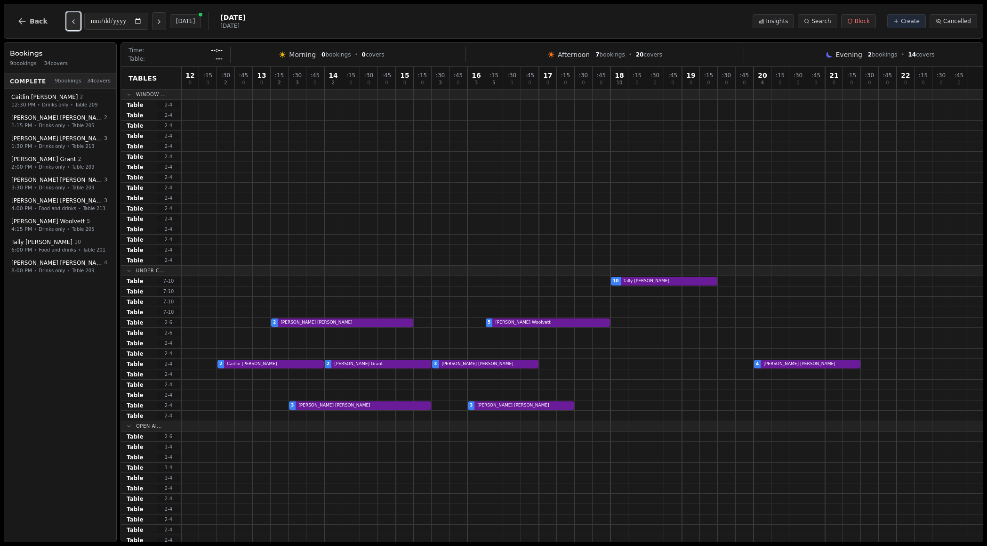
click at [75, 21] on button "Previous day" at bounding box center [73, 21] width 14 height 18
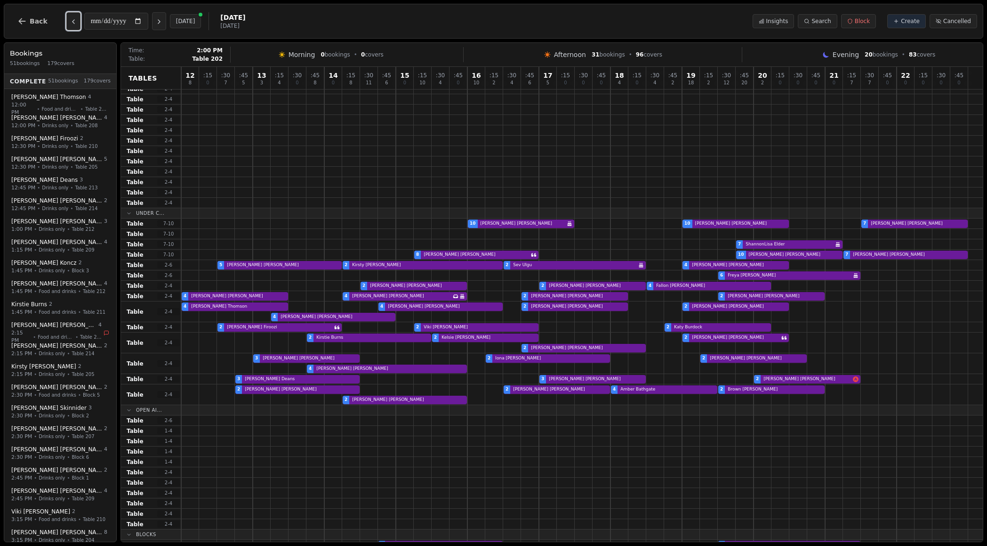
scroll to position [58, 0]
click at [76, 20] on button "Previous day" at bounding box center [73, 21] width 14 height 18
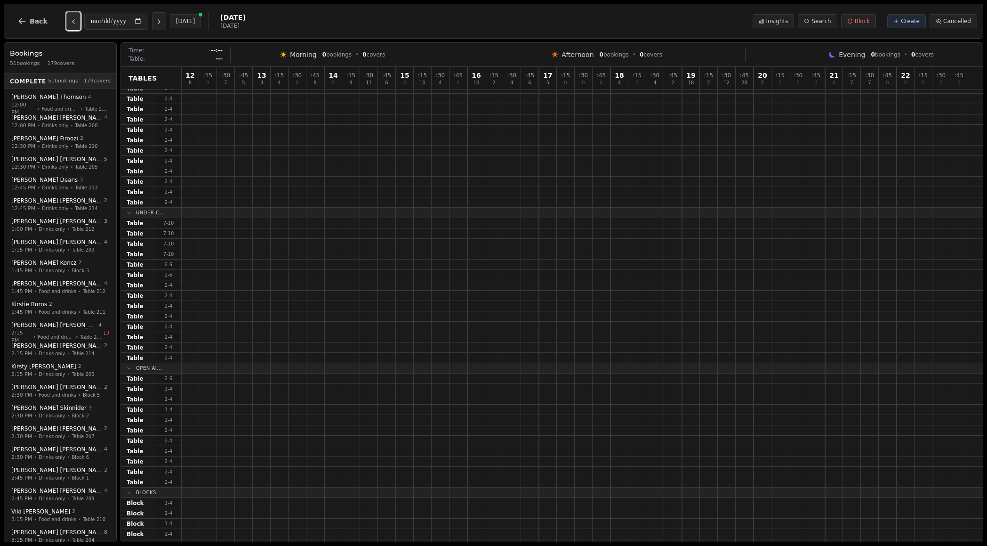
type input "**********"
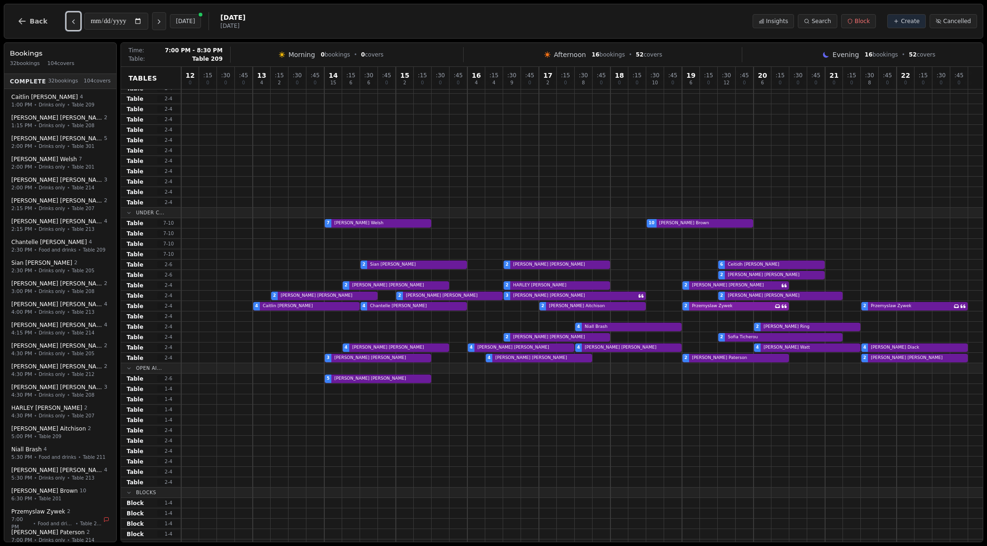
click at [747, 307] on div "4 [PERSON_NAME] 4 [PERSON_NAME] 2 [PERSON_NAME] 2 [PERSON_NAME] Has conversatio…" at bounding box center [582, 306] width 802 height 10
select select "****"
select select "*"
select select "********"
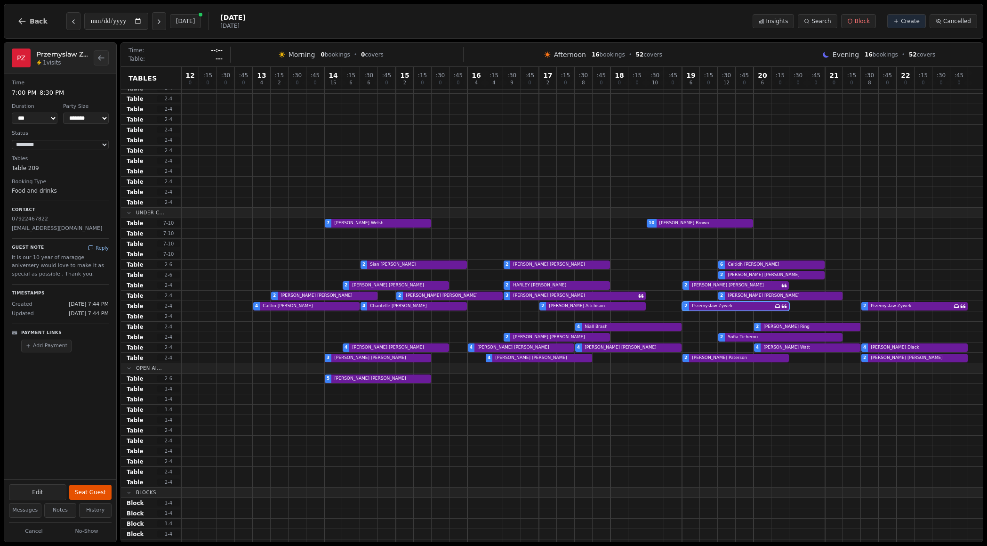
click at [93, 249] on icon at bounding box center [91, 248] width 6 height 6
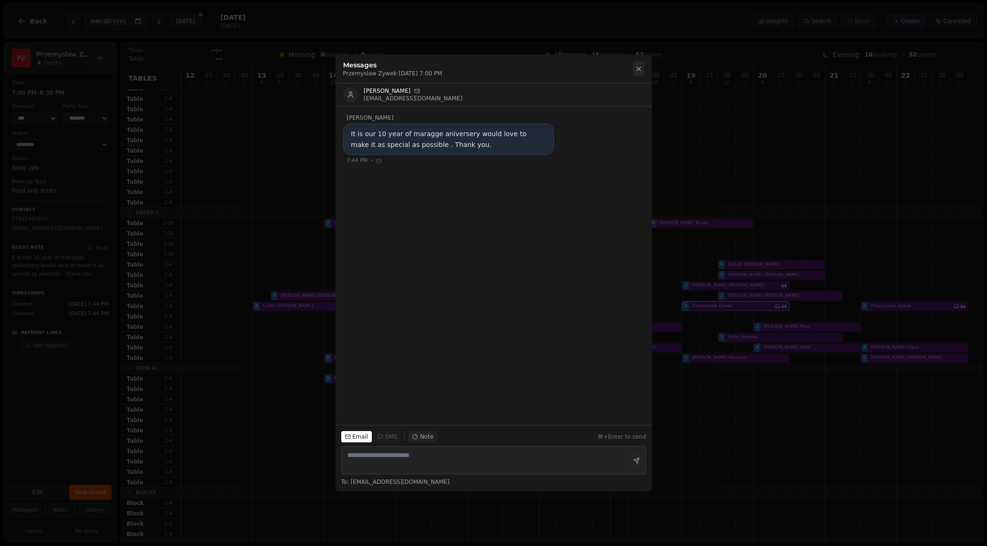
click at [638, 69] on icon at bounding box center [639, 69] width 4 height 4
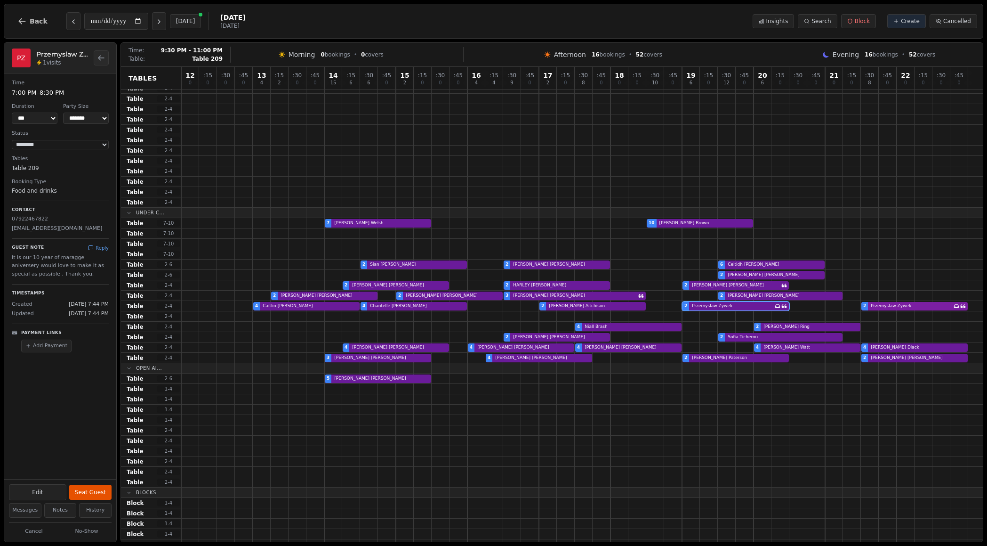
click at [876, 304] on div "4 [PERSON_NAME] 4 [PERSON_NAME] 2 [PERSON_NAME] 2 [PERSON_NAME] Has conversatio…" at bounding box center [582, 306] width 802 height 10
click at [94, 247] on icon at bounding box center [91, 248] width 6 height 6
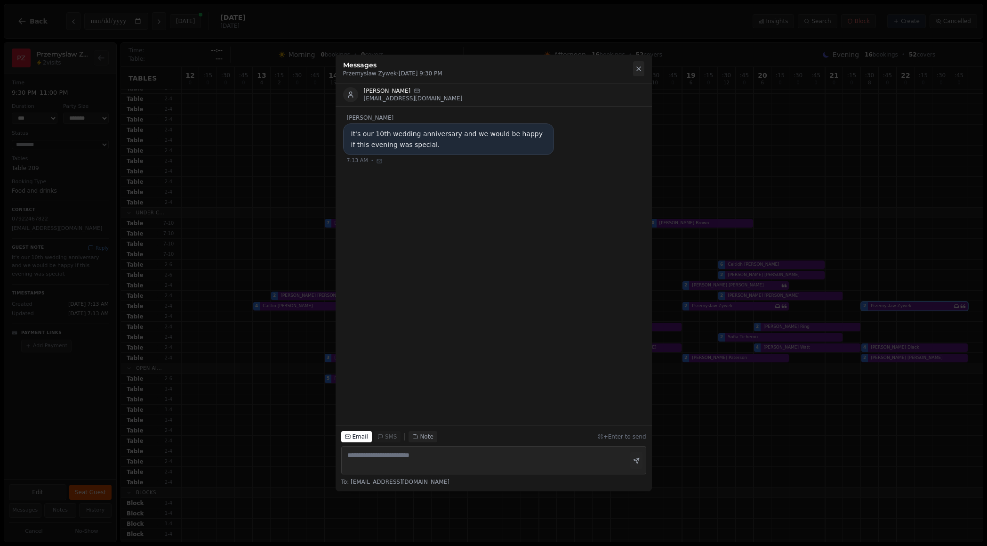
click at [636, 73] on button at bounding box center [638, 68] width 11 height 15
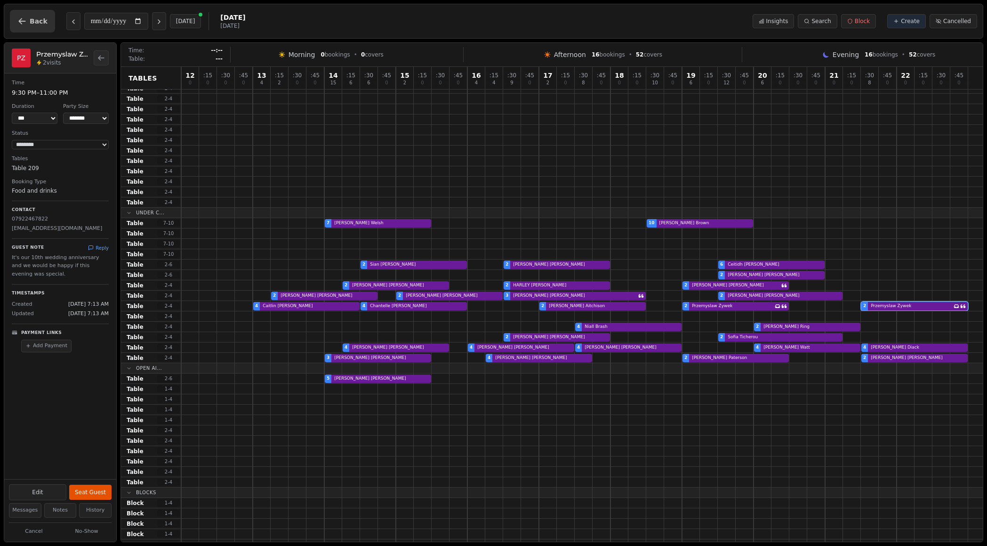
click at [16, 24] on button "Back" at bounding box center [32, 21] width 45 height 23
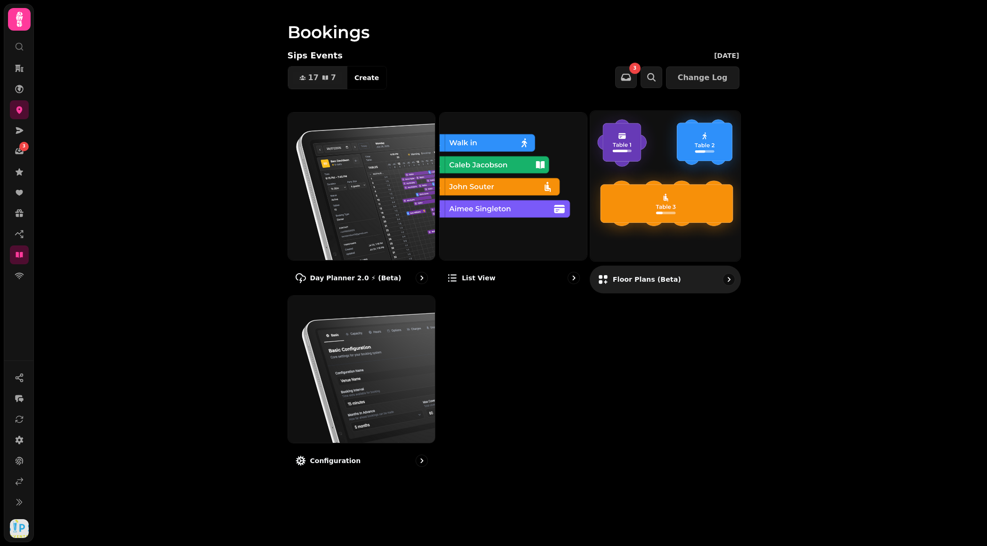
click at [670, 205] on img at bounding box center [665, 185] width 165 height 165
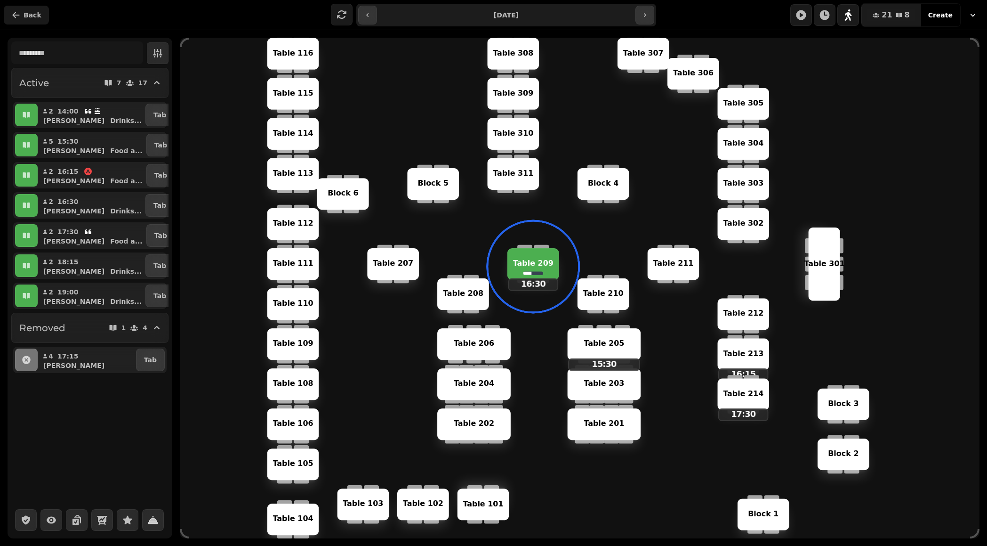
click at [13, 16] on icon "button" at bounding box center [16, 15] width 7 height 6
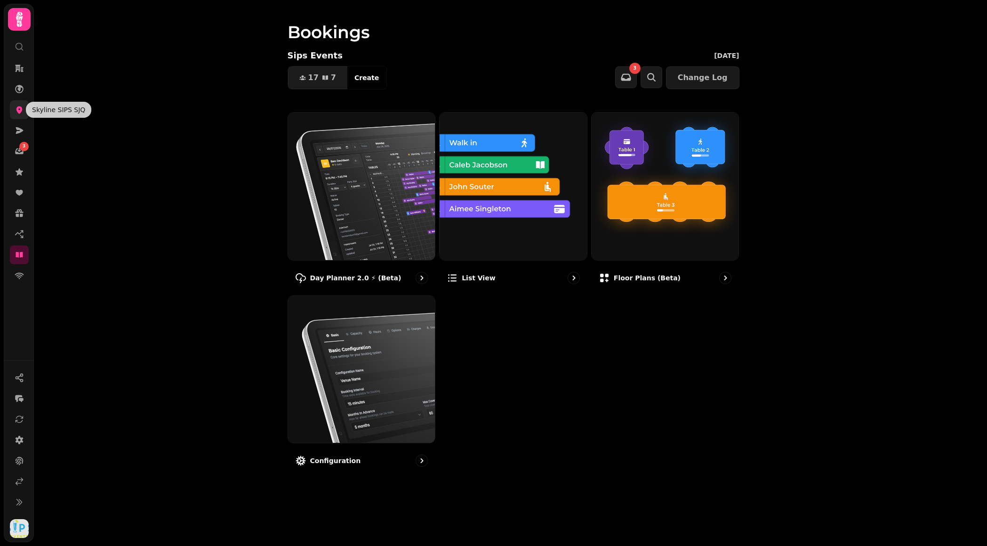
click at [16, 110] on icon at bounding box center [19, 109] width 9 height 9
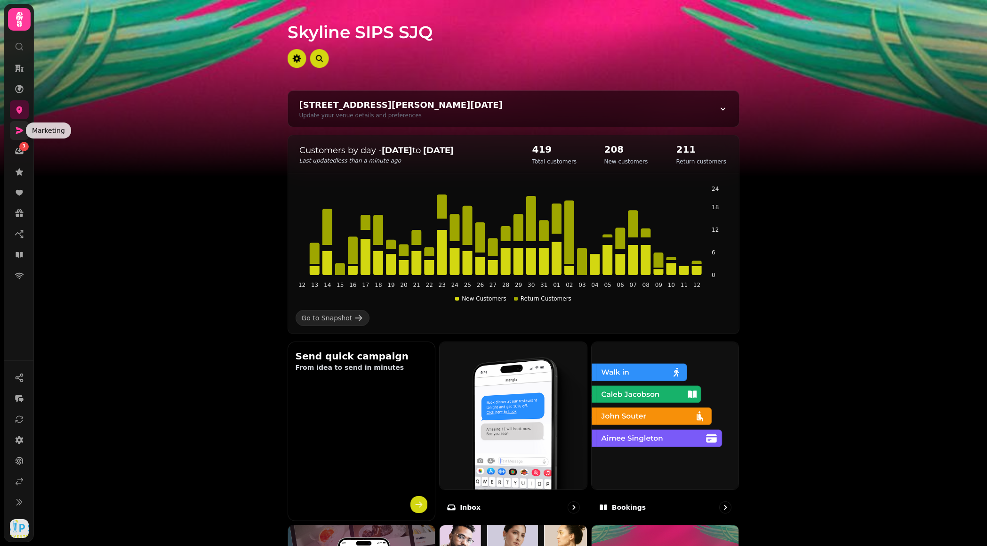
click at [20, 132] on icon at bounding box center [20, 130] width 8 height 7
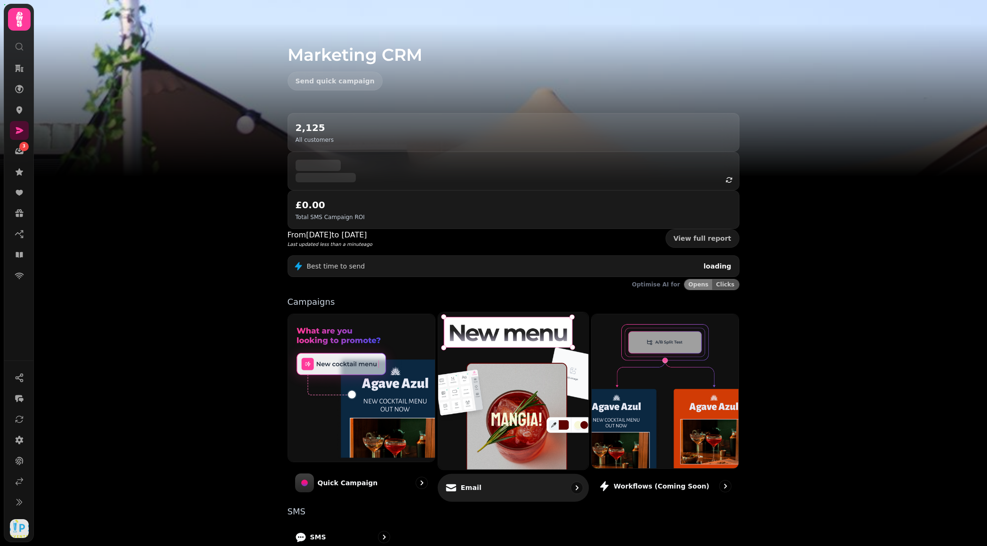
click at [524, 373] on img at bounding box center [513, 390] width 165 height 173
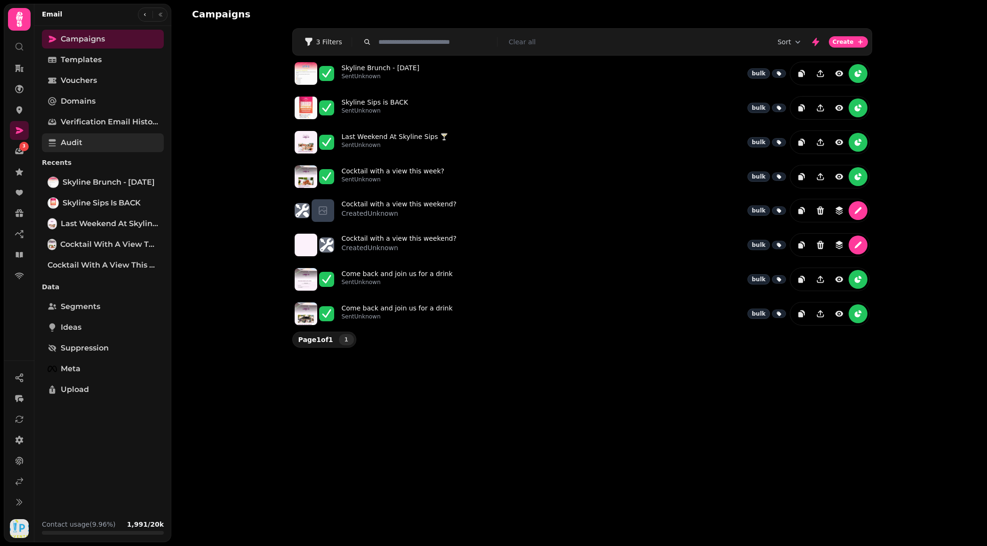
click at [112, 146] on link "Audit" at bounding box center [103, 142] width 122 height 19
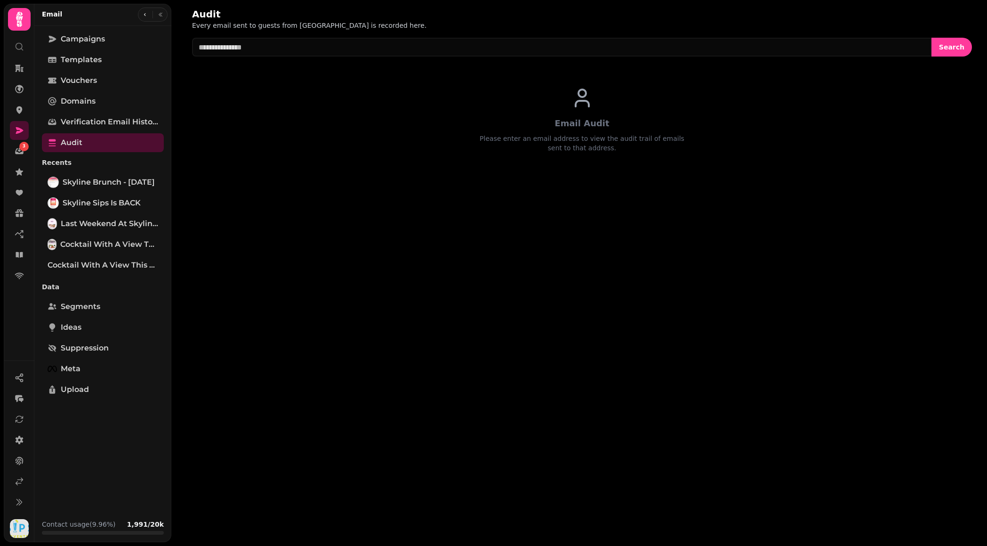
click at [469, 63] on div "Audit Every email sent to guests from [GEOGRAPHIC_DATA] is recorded here. Searc…" at bounding box center [582, 91] width 810 height 183
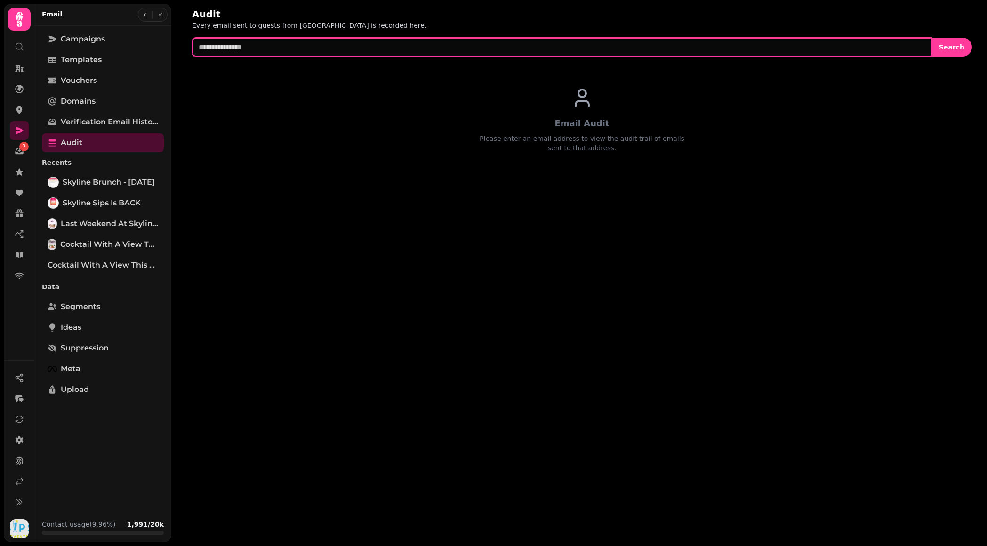
click at [476, 45] on input "text" at bounding box center [562, 47] width 740 height 19
paste input "**********"
type input "**********"
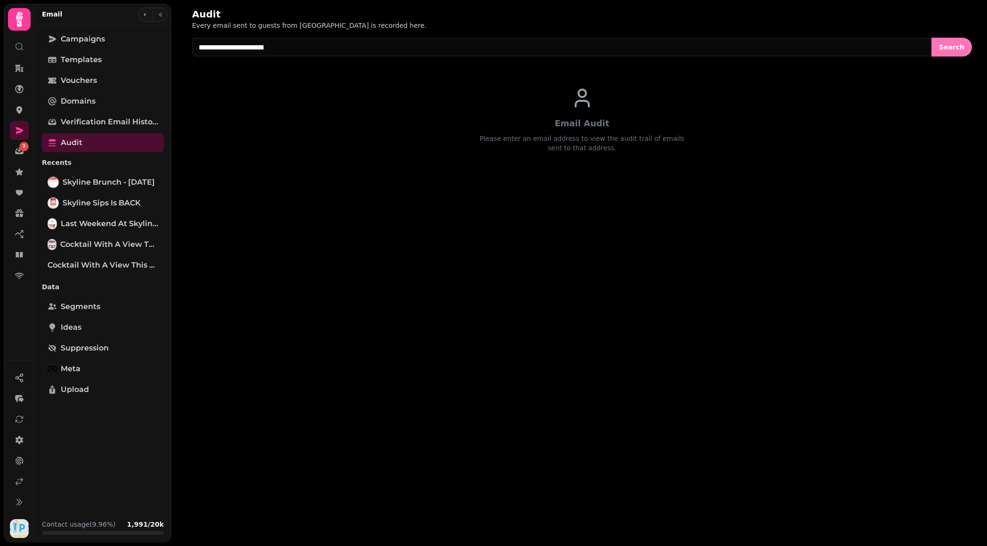
click at [964, 41] on button "Search" at bounding box center [952, 47] width 40 height 19
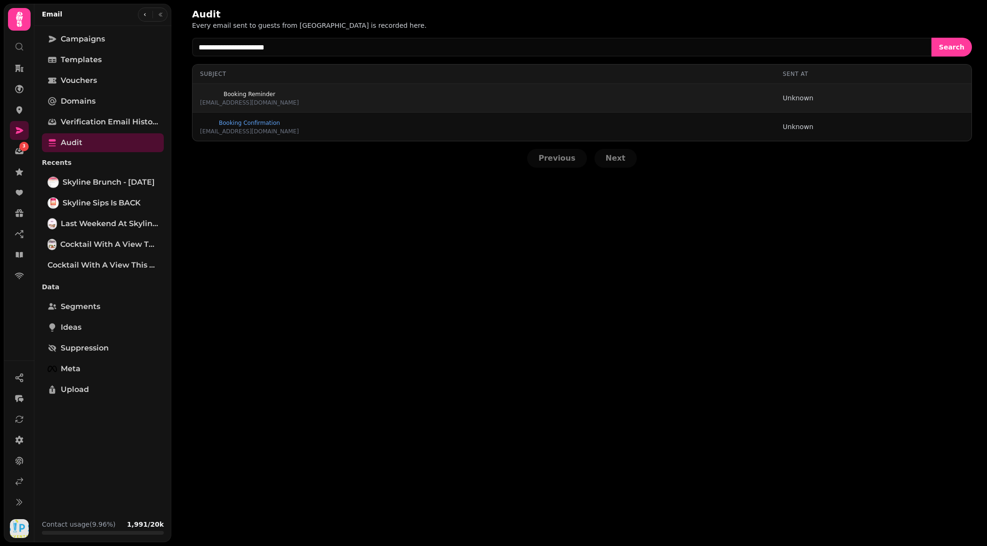
click at [248, 91] on span "Booking Reminder" at bounding box center [249, 94] width 99 height 6
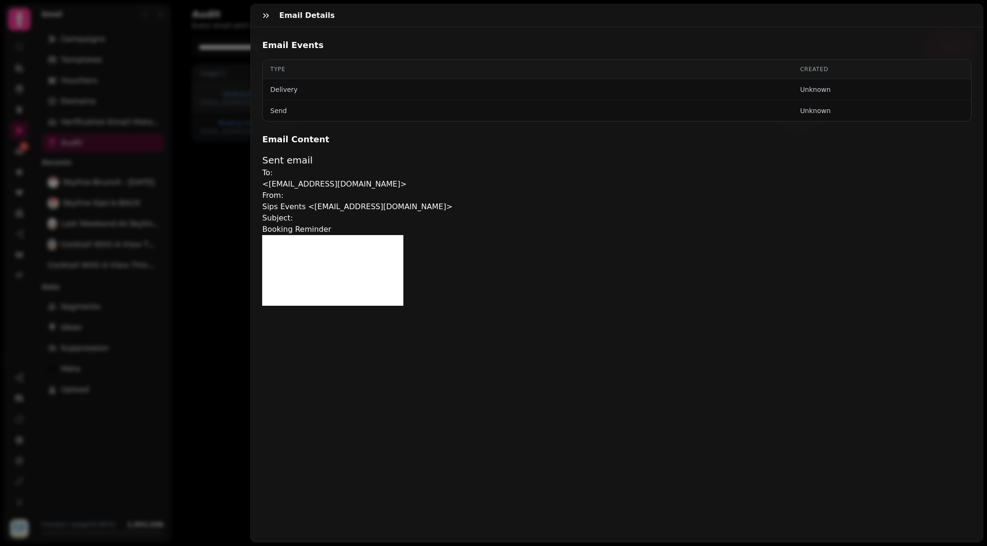
scroll to position [26, 0]
click at [264, 17] on icon "button" at bounding box center [266, 15] width 6 height 5
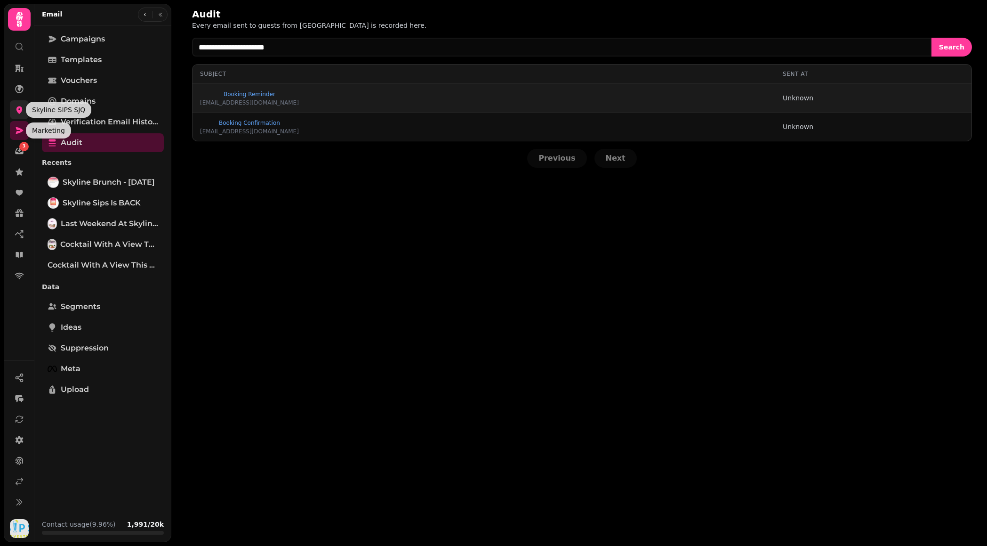
click at [19, 112] on icon at bounding box center [19, 110] width 6 height 8
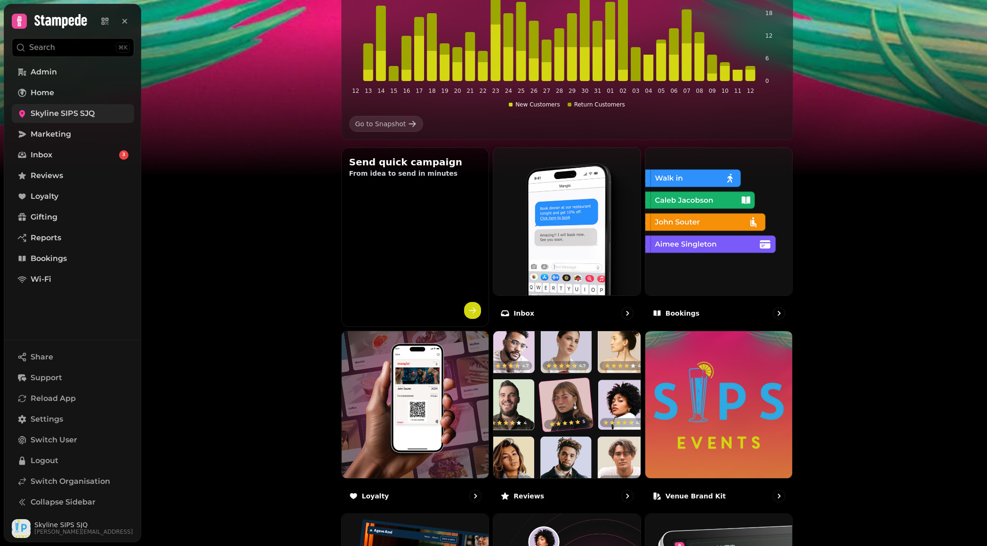
scroll to position [212, 0]
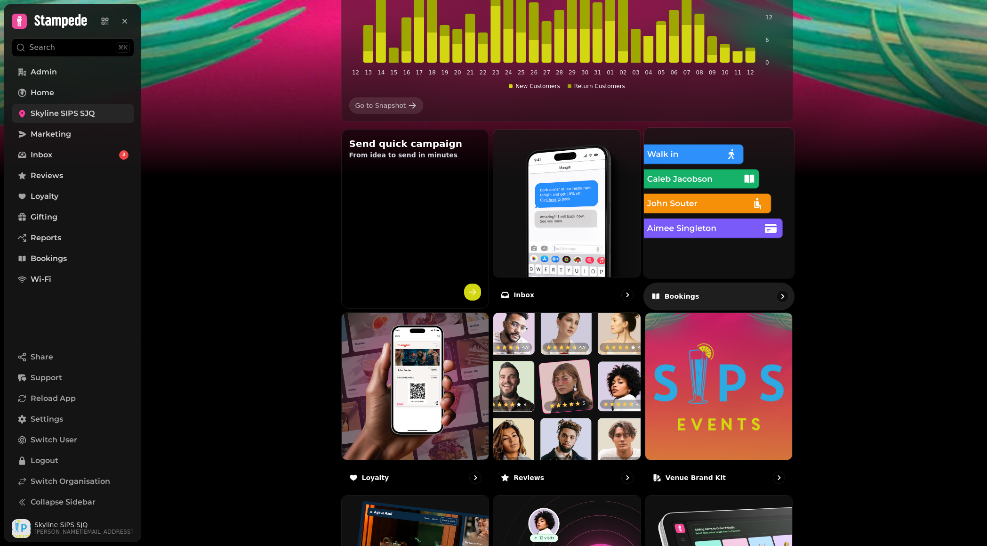
click at [700, 222] on img at bounding box center [719, 202] width 165 height 165
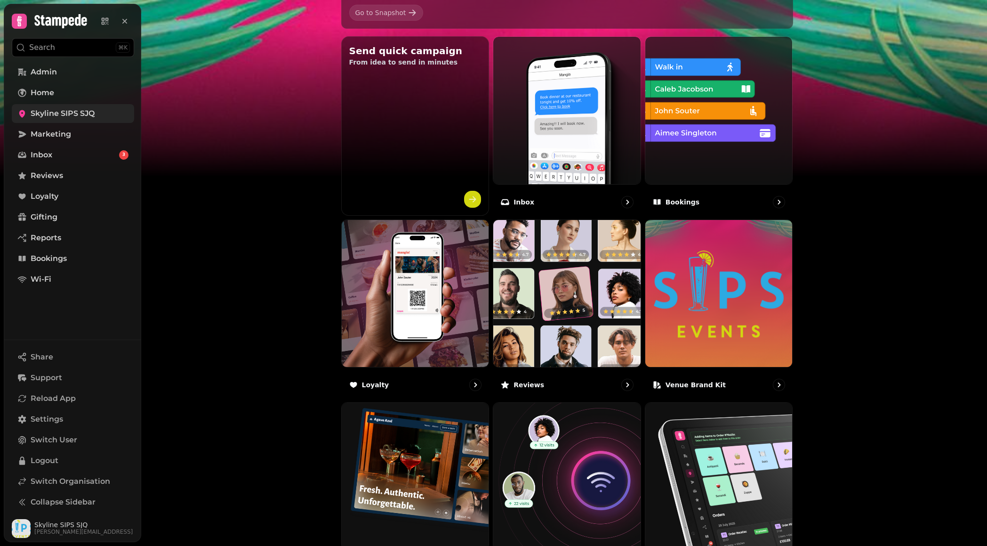
scroll to position [411, 0]
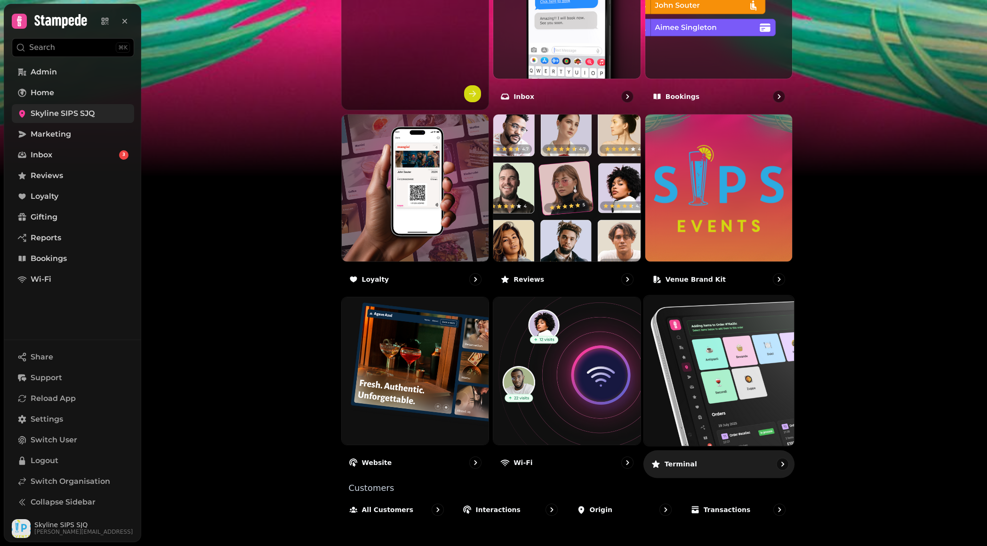
click at [730, 374] on img at bounding box center [719, 370] width 165 height 165
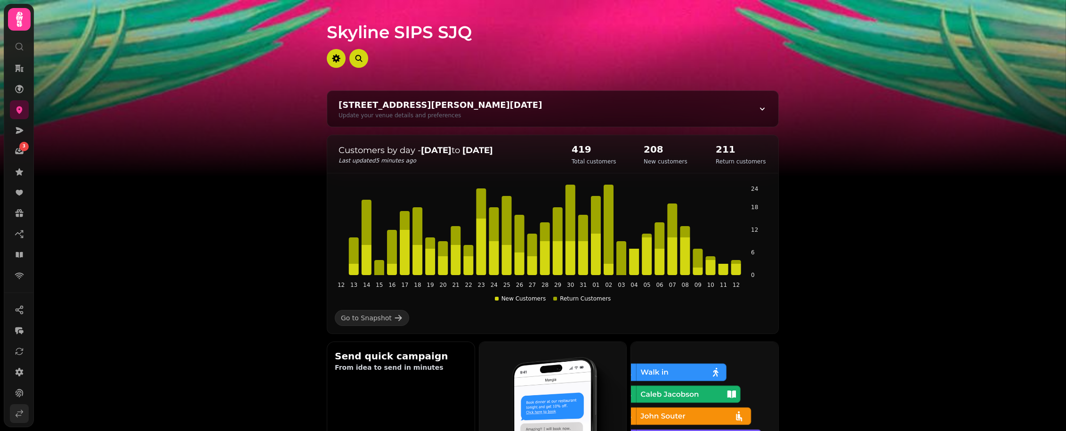
click at [19, 418] on icon at bounding box center [19, 413] width 9 height 9
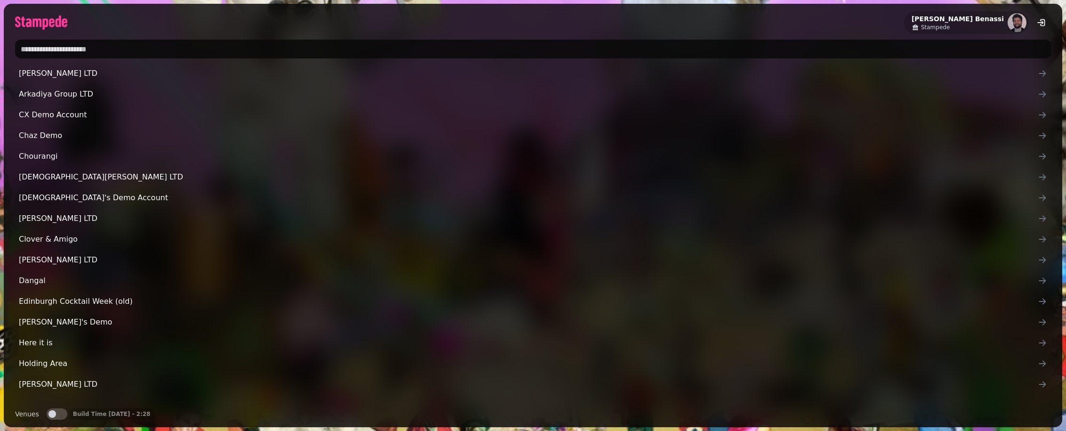
click at [118, 46] on input "text" at bounding box center [533, 49] width 1036 height 19
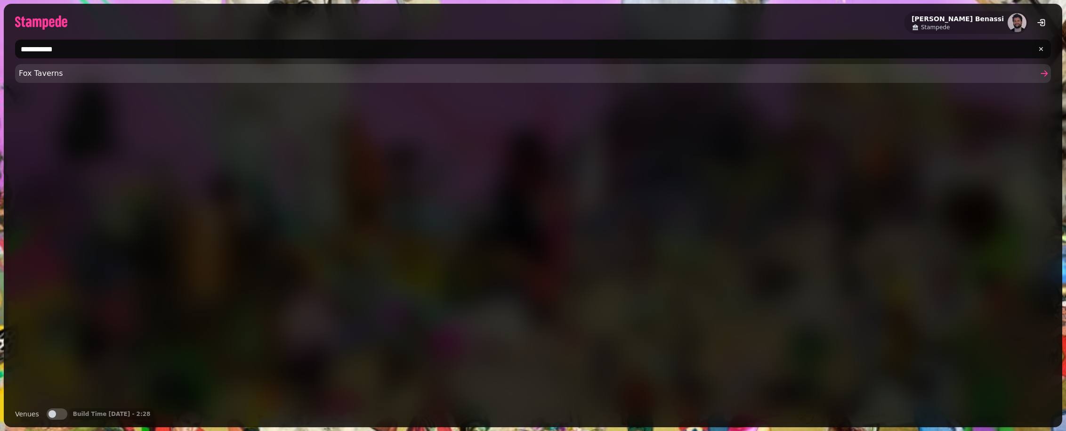
type input "**********"
click at [42, 65] on link "Fox Taverns" at bounding box center [533, 73] width 1036 height 19
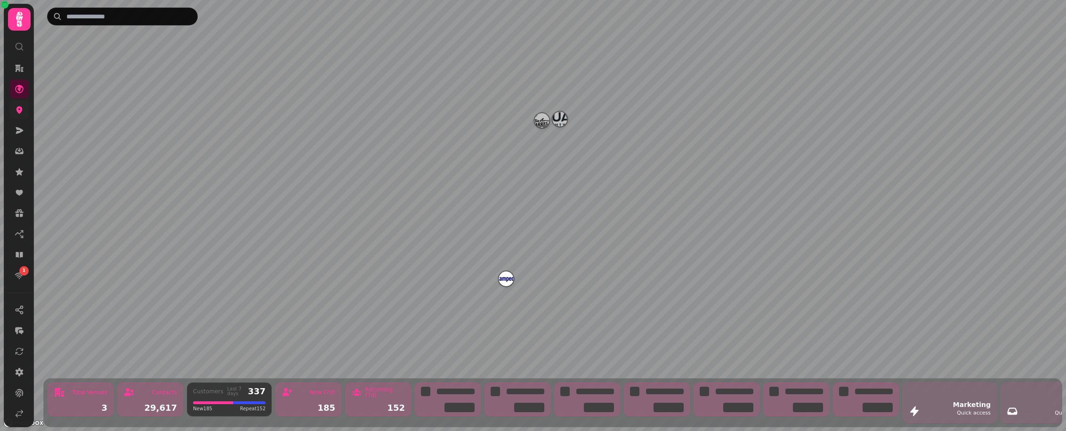
click at [23, 116] on link at bounding box center [19, 109] width 19 height 19
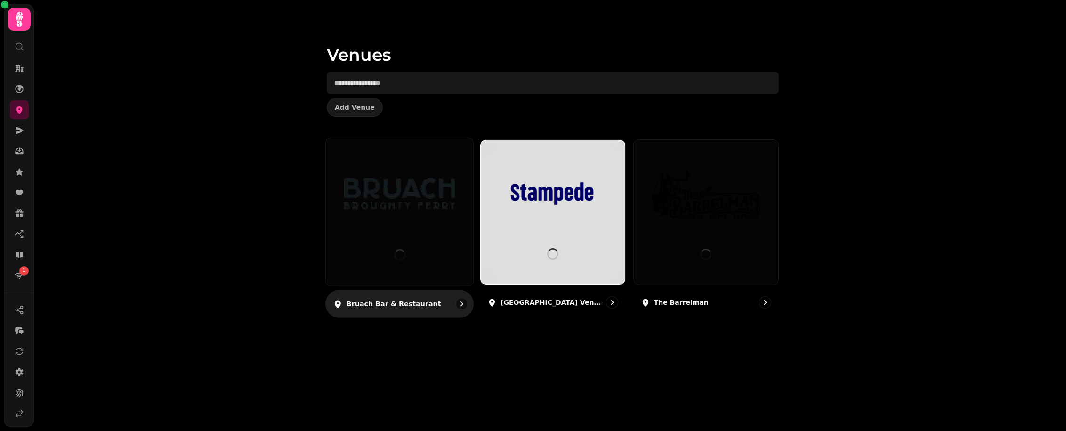
click at [426, 219] on img at bounding box center [399, 194] width 111 height 62
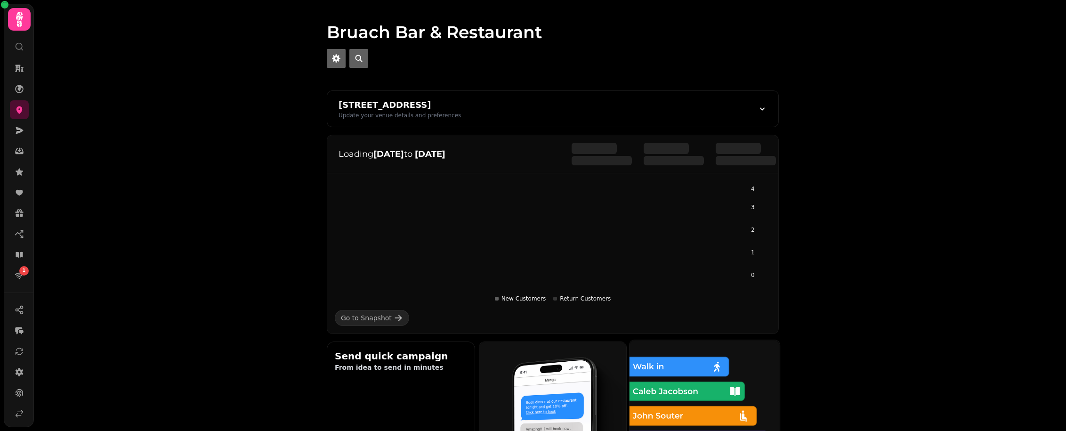
click at [652, 354] on img at bounding box center [704, 414] width 165 height 165
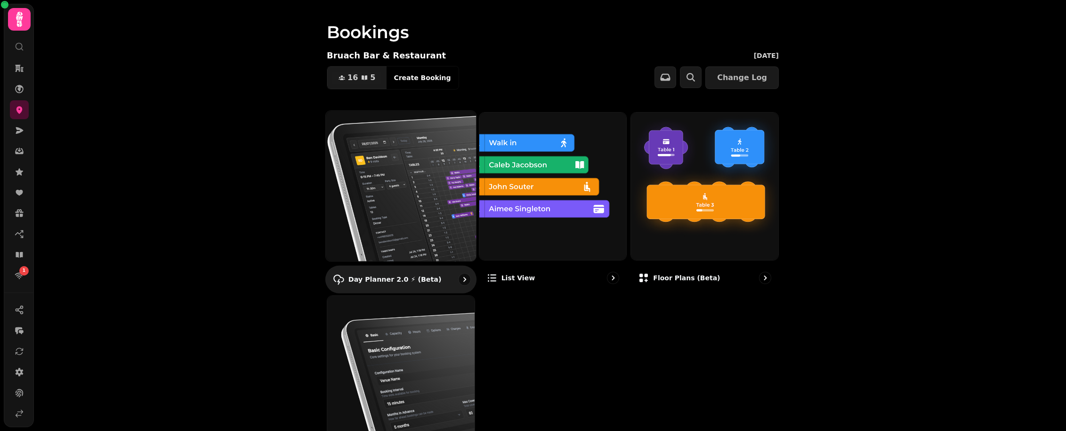
click at [433, 165] on img at bounding box center [400, 185] width 165 height 165
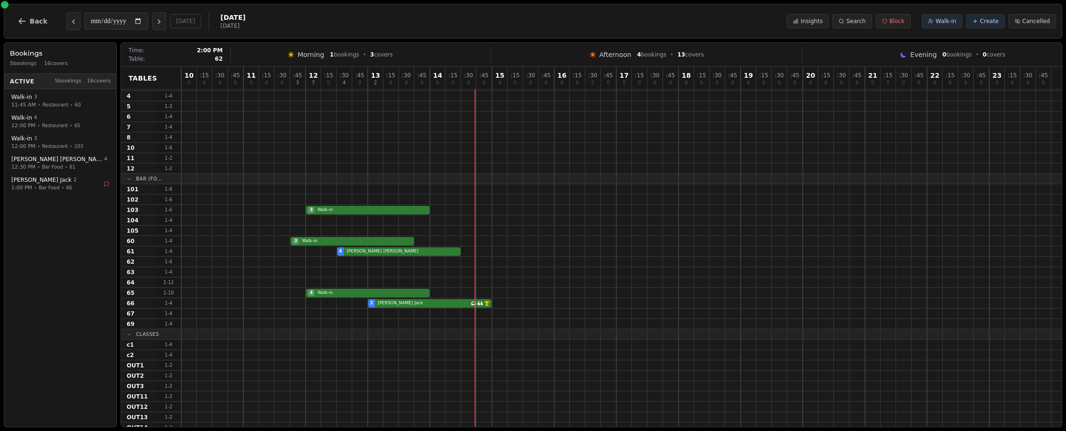
scroll to position [88, 0]
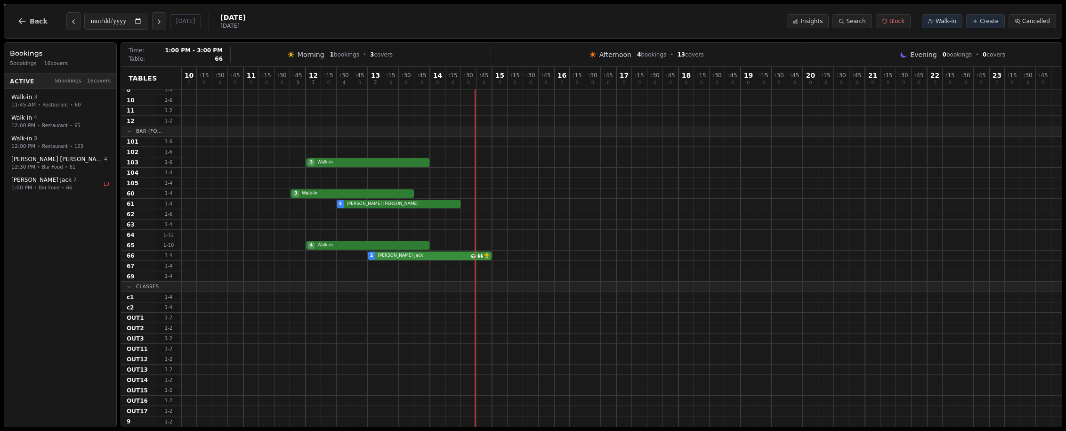
click at [446, 258] on div "2 [PERSON_NAME] Has conversation thread VIP customer (5 visits)" at bounding box center [621, 255] width 880 height 10
select select "****"
select select "*"
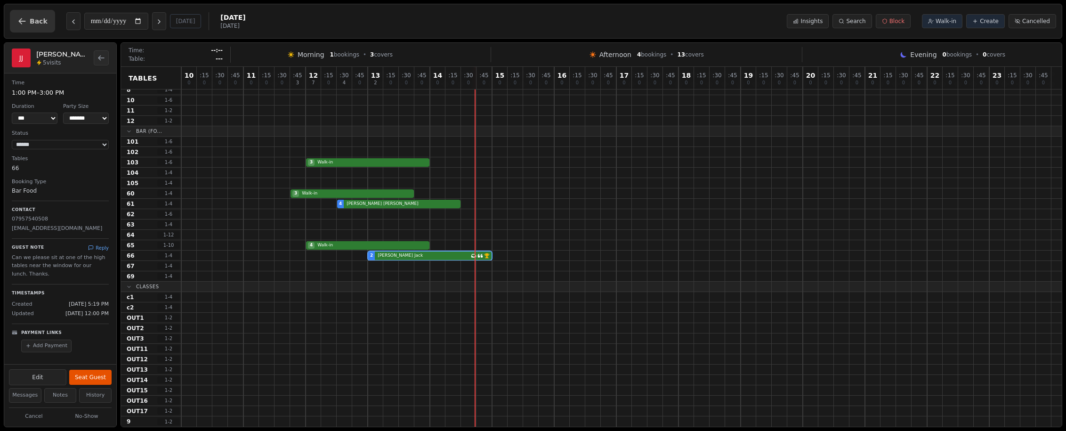
click at [39, 24] on span "Back" at bounding box center [39, 21] width 18 height 7
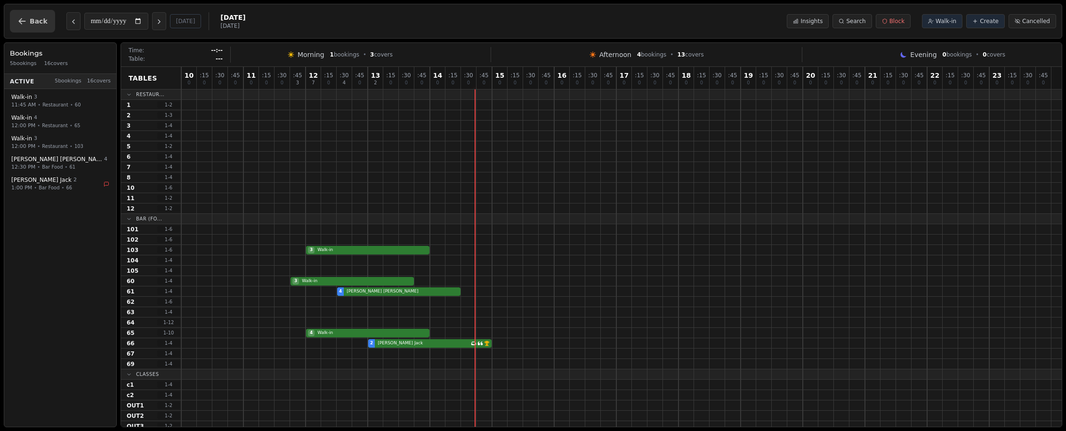
click at [33, 22] on span "Back" at bounding box center [39, 21] width 18 height 7
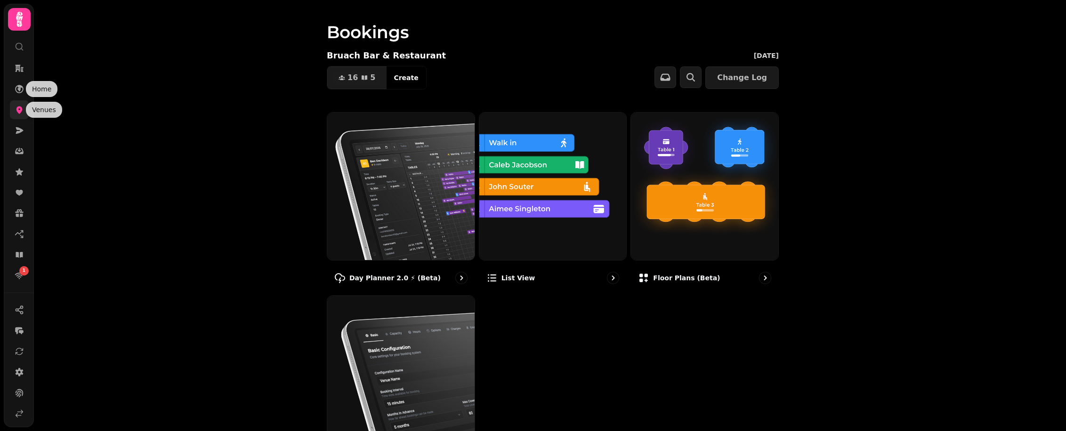
click at [19, 107] on icon at bounding box center [19, 110] width 6 height 8
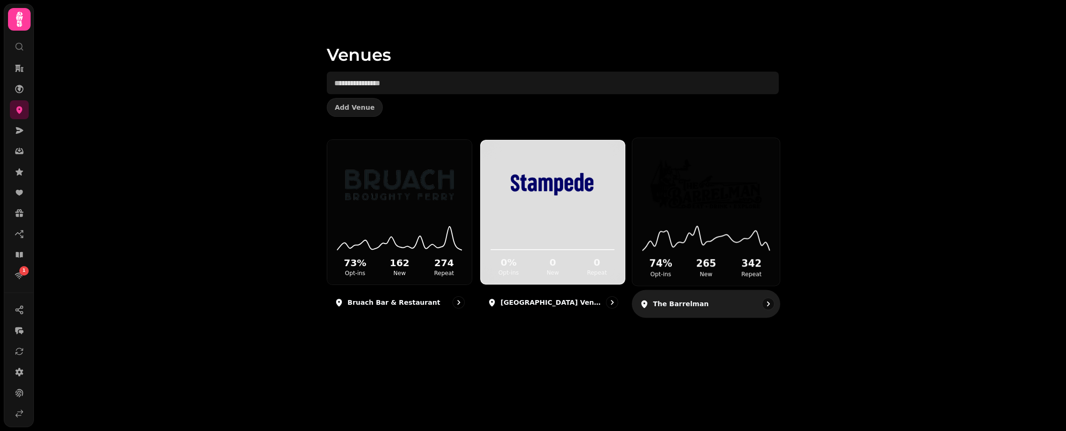
click at [710, 183] on img at bounding box center [706, 184] width 111 height 62
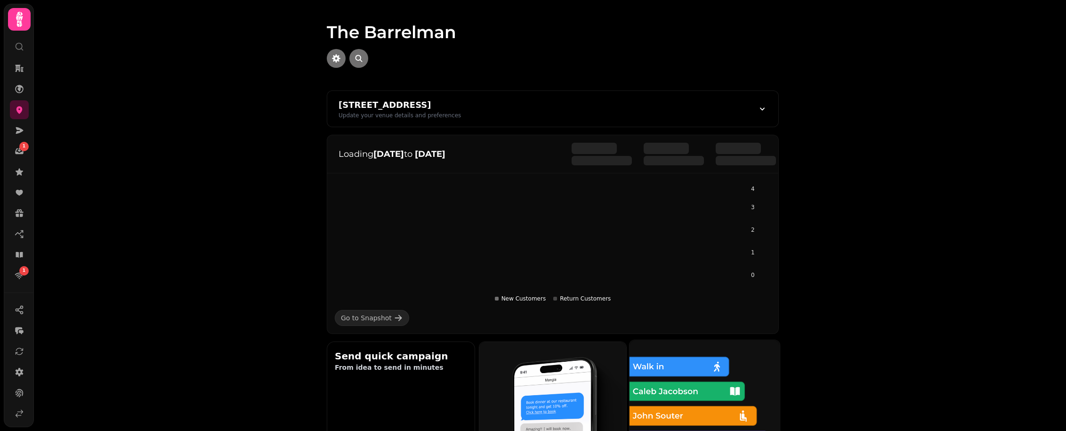
click at [706, 398] on img at bounding box center [704, 414] width 165 height 165
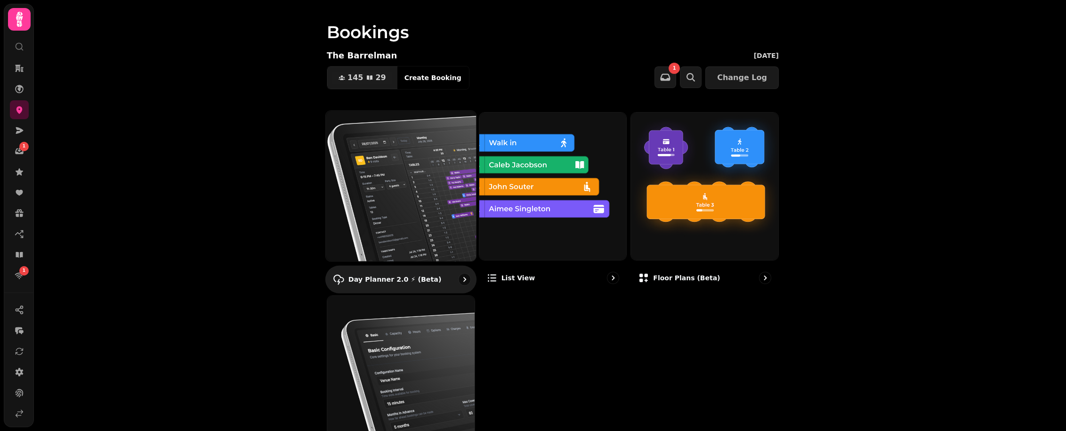
click at [440, 170] on img at bounding box center [400, 185] width 165 height 165
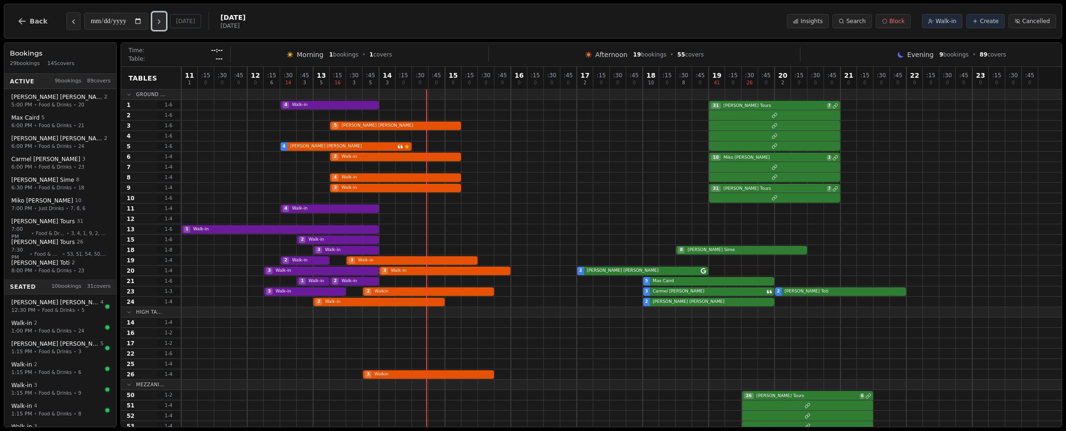
click at [161, 22] on icon "Next day" at bounding box center [159, 22] width 8 height 8
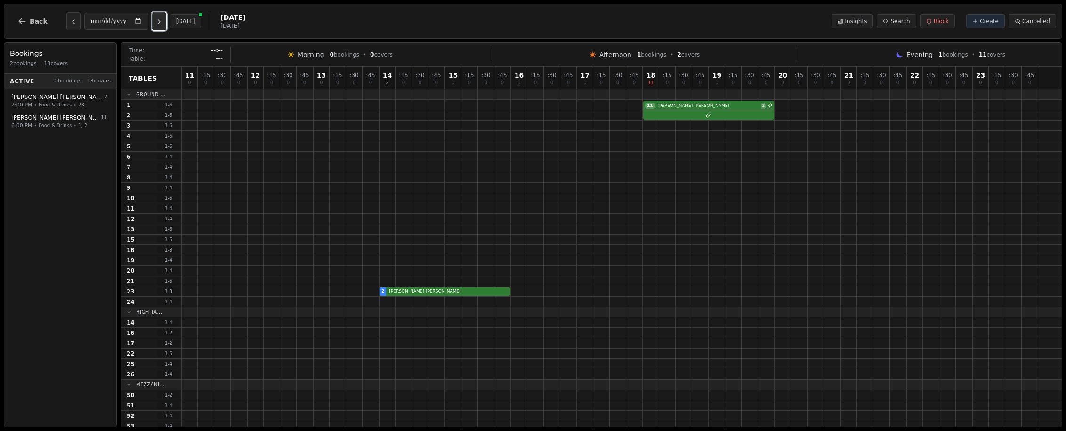
click at [161, 22] on icon "Next day" at bounding box center [159, 22] width 8 height 8
type input "**********"
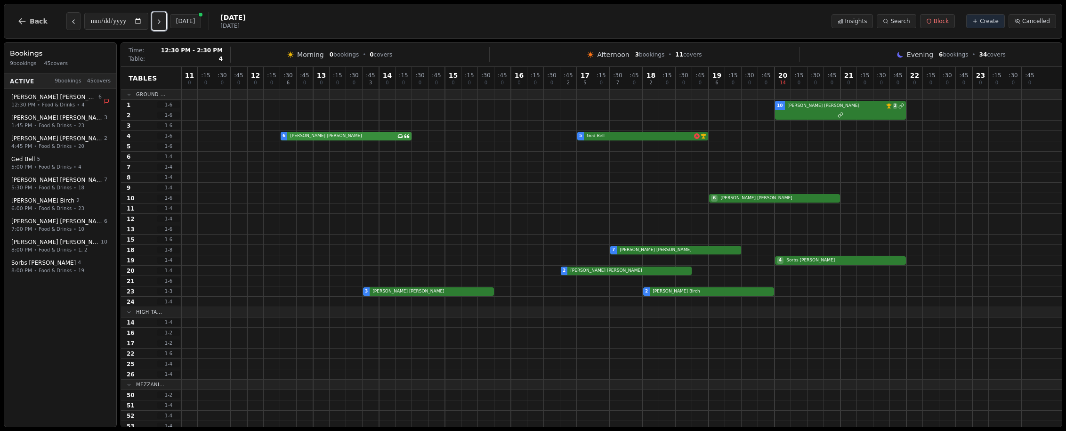
click at [313, 136] on div "6 [PERSON_NAME] Has conversation thread 5 Ged Bell VIP customer (5 visits)" at bounding box center [621, 136] width 880 height 10
select select "****"
select select "*"
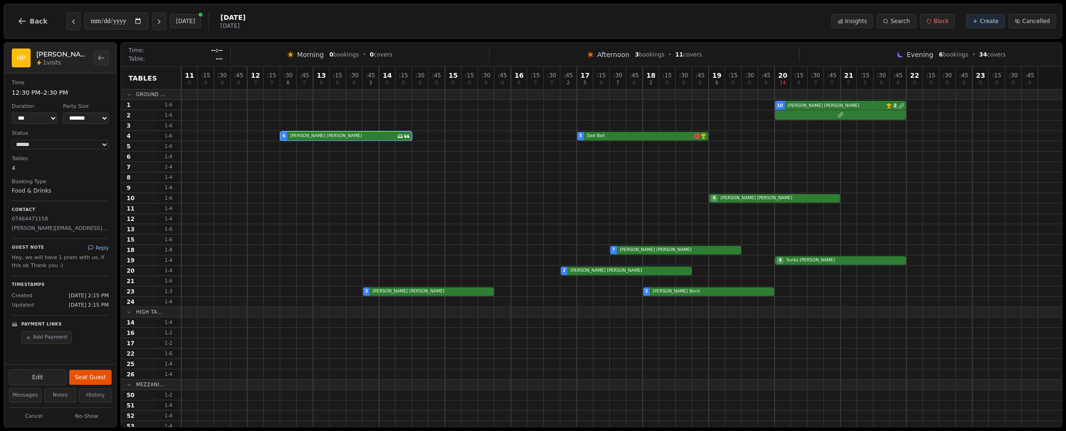
click at [97, 247] on button "Reply" at bounding box center [98, 247] width 21 height 7
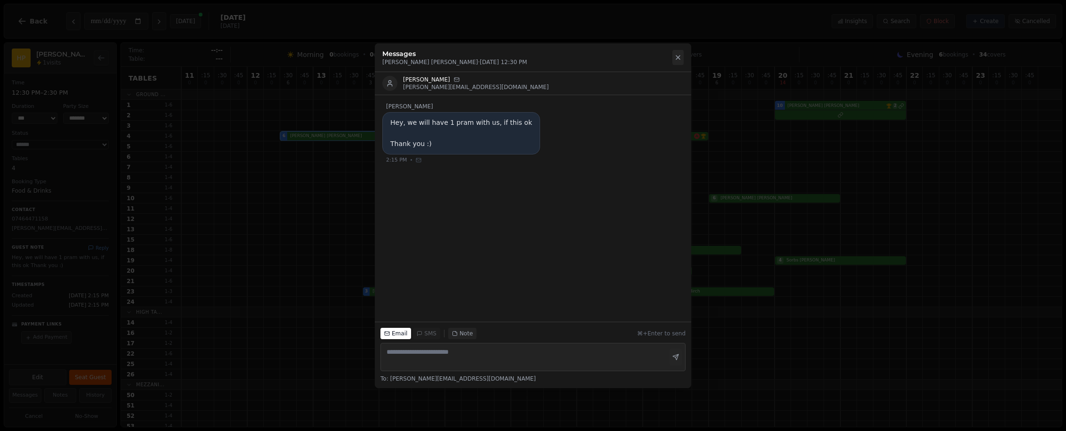
click at [677, 57] on icon at bounding box center [678, 58] width 4 height 4
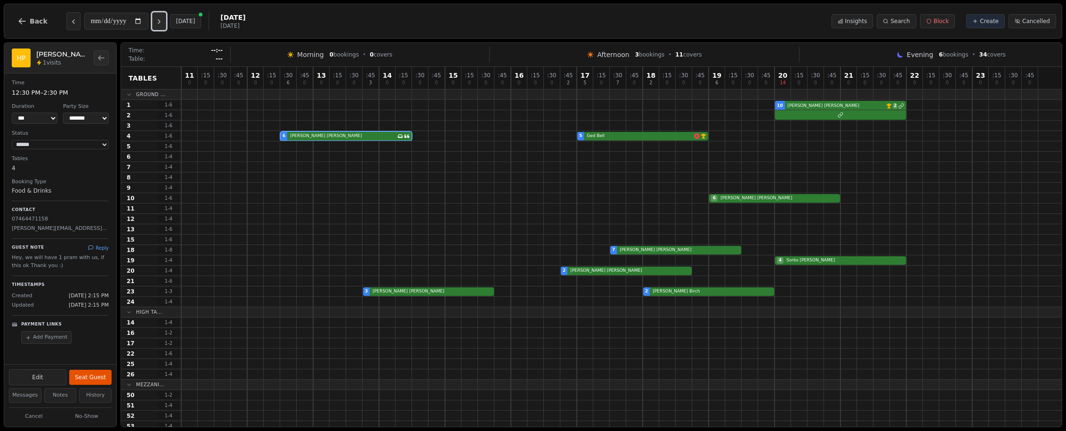
click at [160, 21] on icon "Next day" at bounding box center [159, 22] width 2 height 4
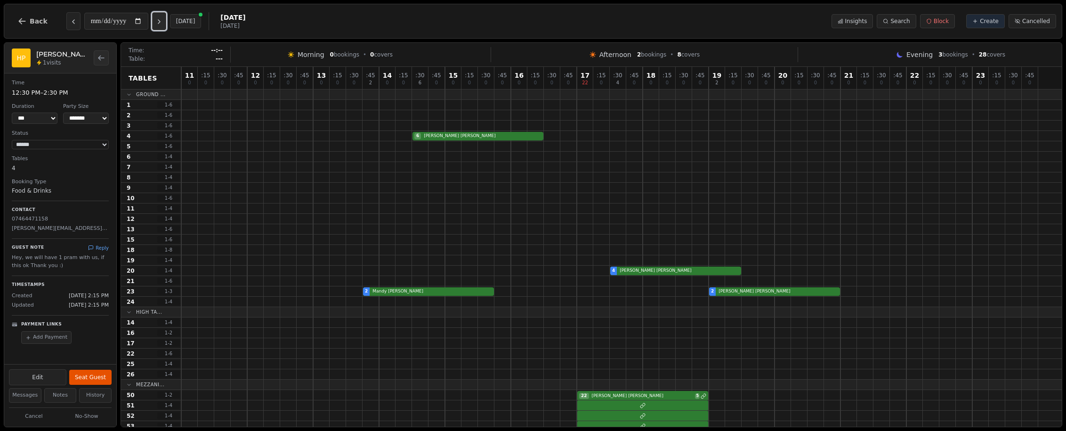
click at [160, 21] on icon "Next day" at bounding box center [159, 22] width 2 height 4
type input "**********"
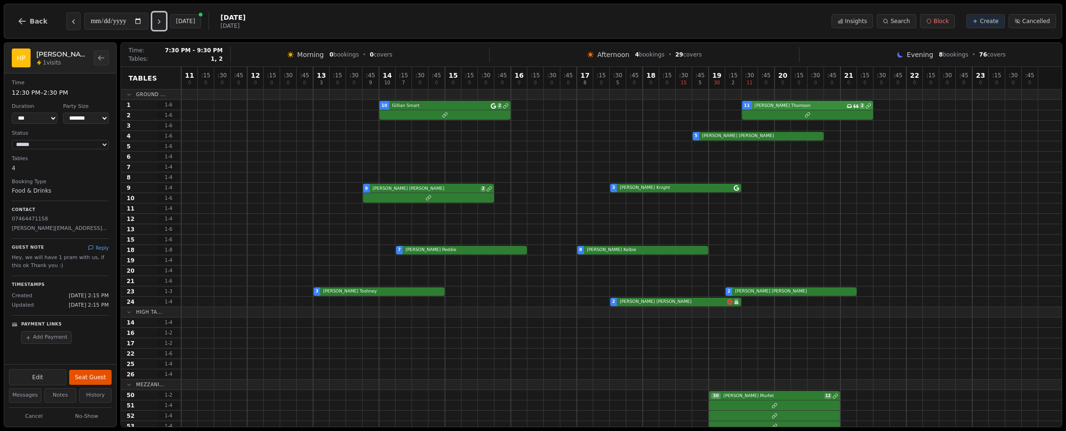
click at [767, 106] on div "10 [PERSON_NAME] 2 11 [PERSON_NAME] Has conversation thread 2" at bounding box center [621, 105] width 880 height 10
click at [491, 105] on div "10 [PERSON_NAME] 2 11 [PERSON_NAME] Has conversation thread 2" at bounding box center [621, 105] width 880 height 10
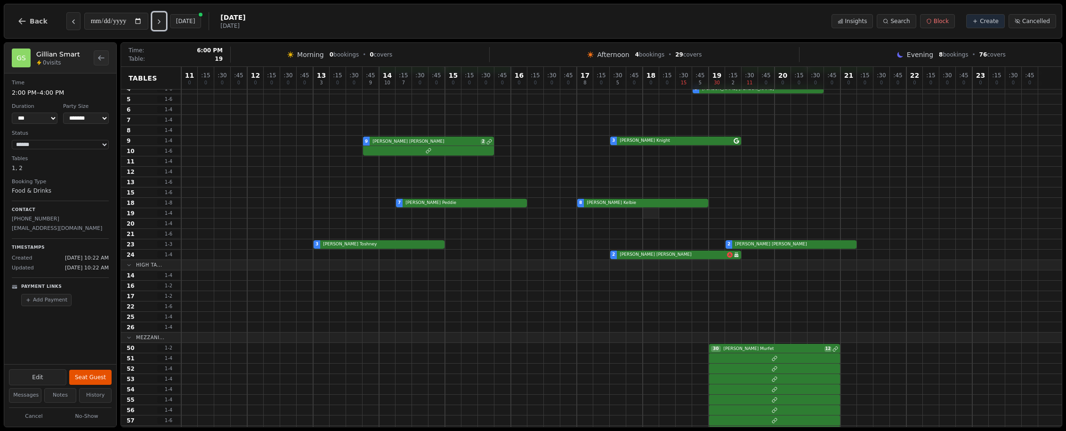
scroll to position [50, 0]
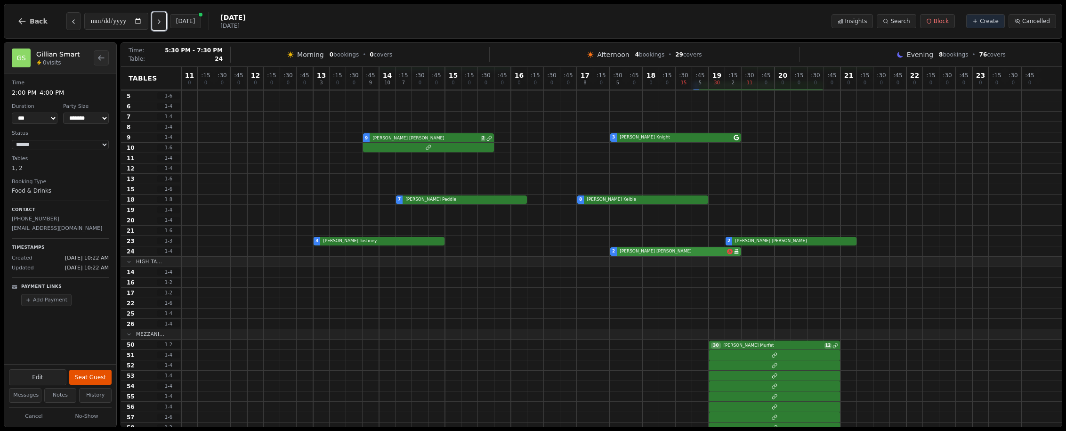
click at [640, 250] on div "2 [PERSON_NAME] Birthday celebration" at bounding box center [621, 251] width 880 height 10
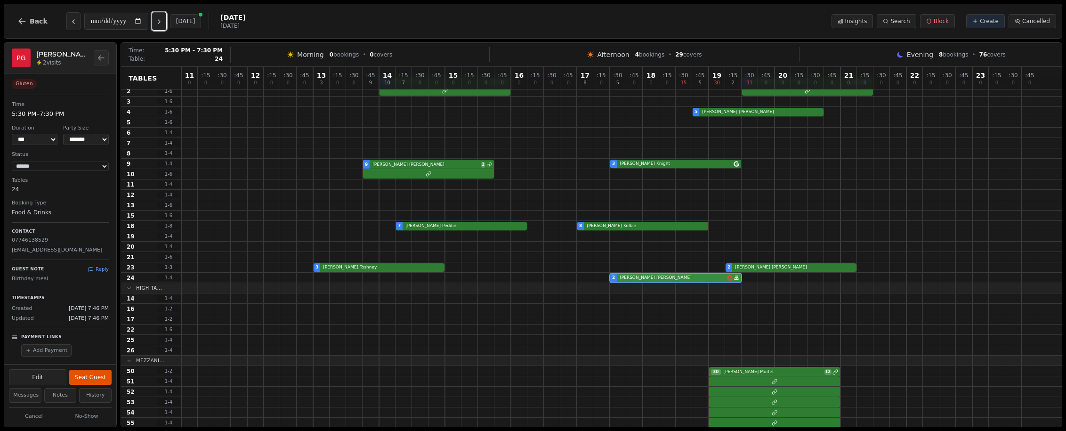
scroll to position [0, 0]
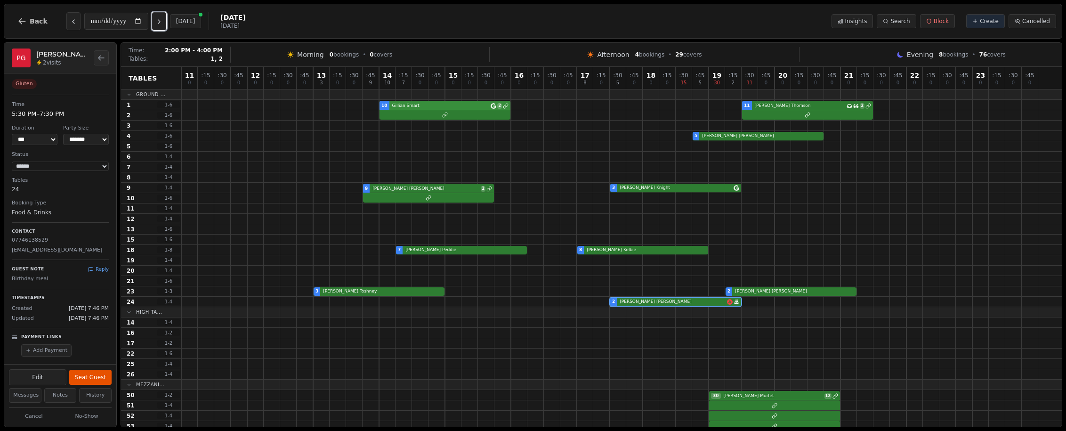
click at [487, 106] on div "10 [PERSON_NAME] 2 11 [PERSON_NAME] Has conversation thread 2" at bounding box center [621, 105] width 880 height 10
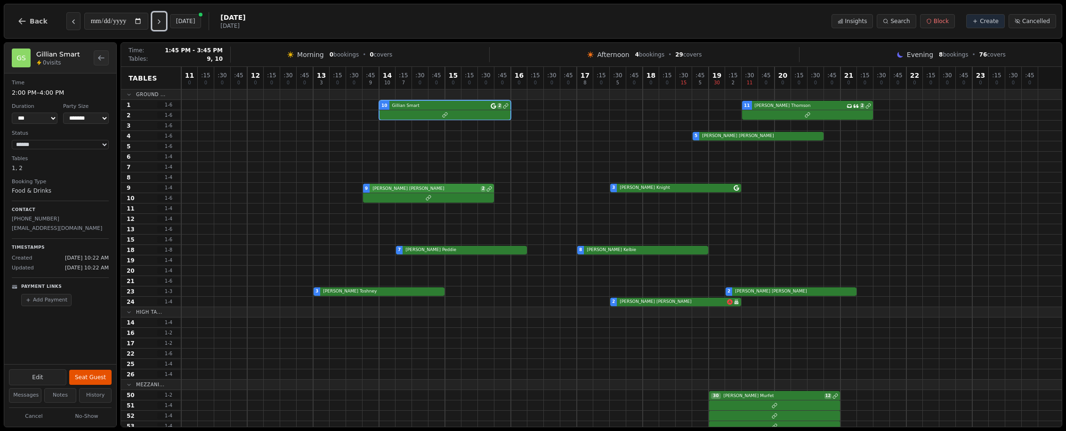
click at [452, 189] on div "9 [PERSON_NAME] 2 3 [PERSON_NAME]" at bounding box center [621, 188] width 880 height 10
click at [475, 249] on div "7 [PERSON_NAME] 8 [PERSON_NAME]" at bounding box center [621, 250] width 880 height 10
click at [684, 250] on div "7 [PERSON_NAME] 8 [PERSON_NAME]" at bounding box center [621, 250] width 880 height 10
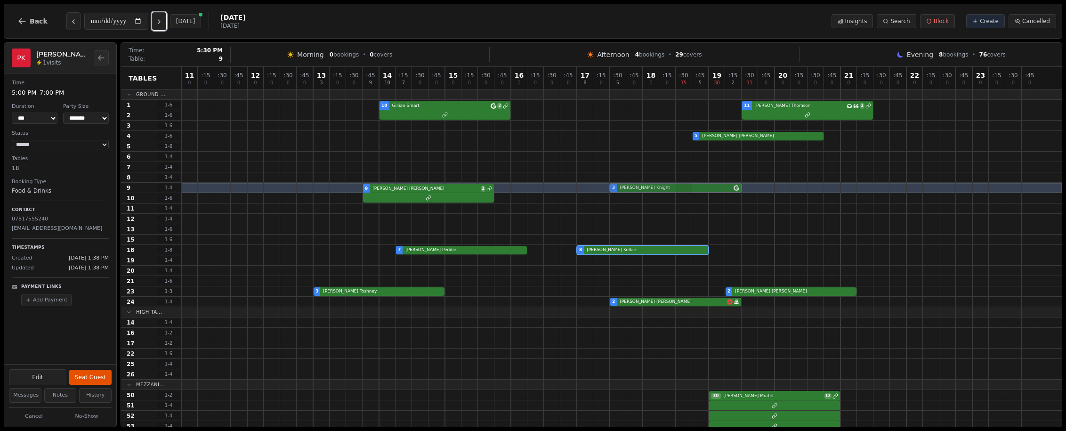
click at [680, 185] on div "9 [PERSON_NAME] 2 3 [PERSON_NAME]" at bounding box center [621, 188] width 880 height 10
